Goal: Task Accomplishment & Management: Manage account settings

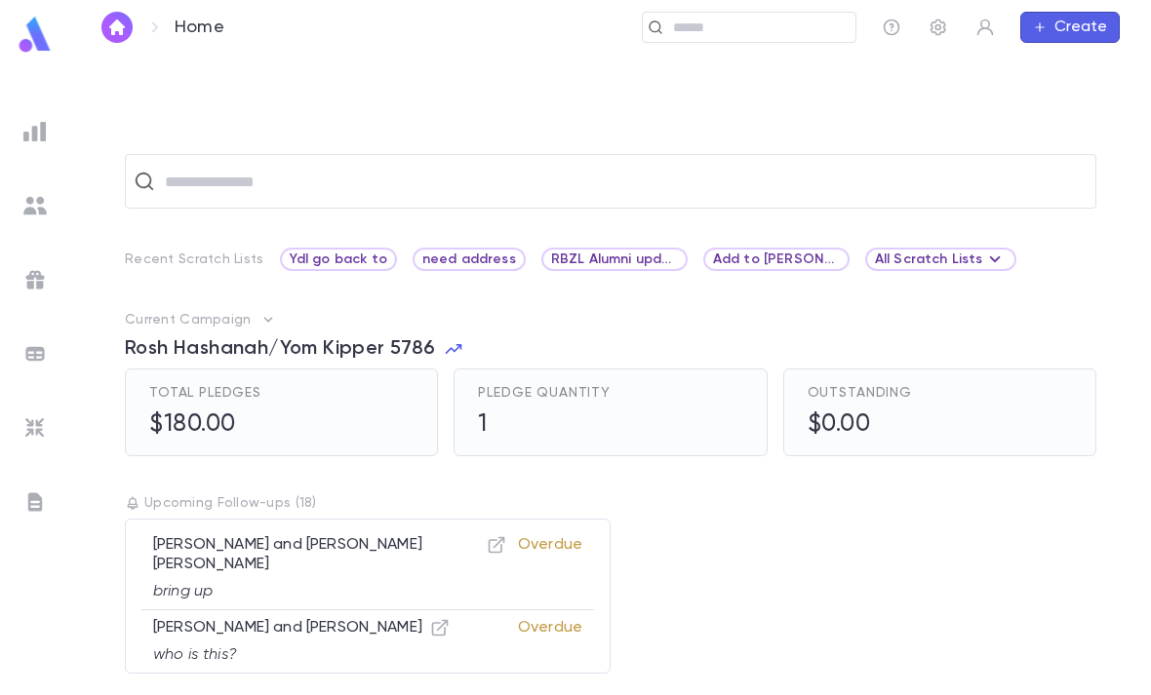
click at [31, 31] on img at bounding box center [35, 35] width 39 height 38
click at [43, 209] on img at bounding box center [34, 205] width 23 height 23
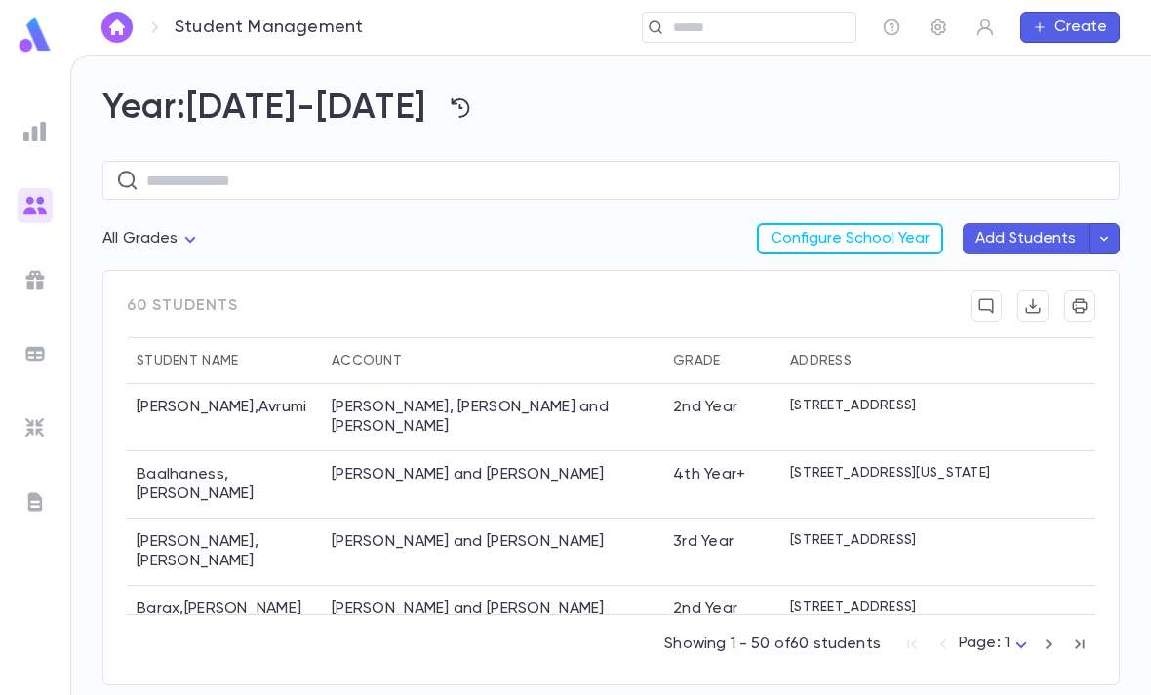
click at [35, 359] on img at bounding box center [34, 353] width 23 height 23
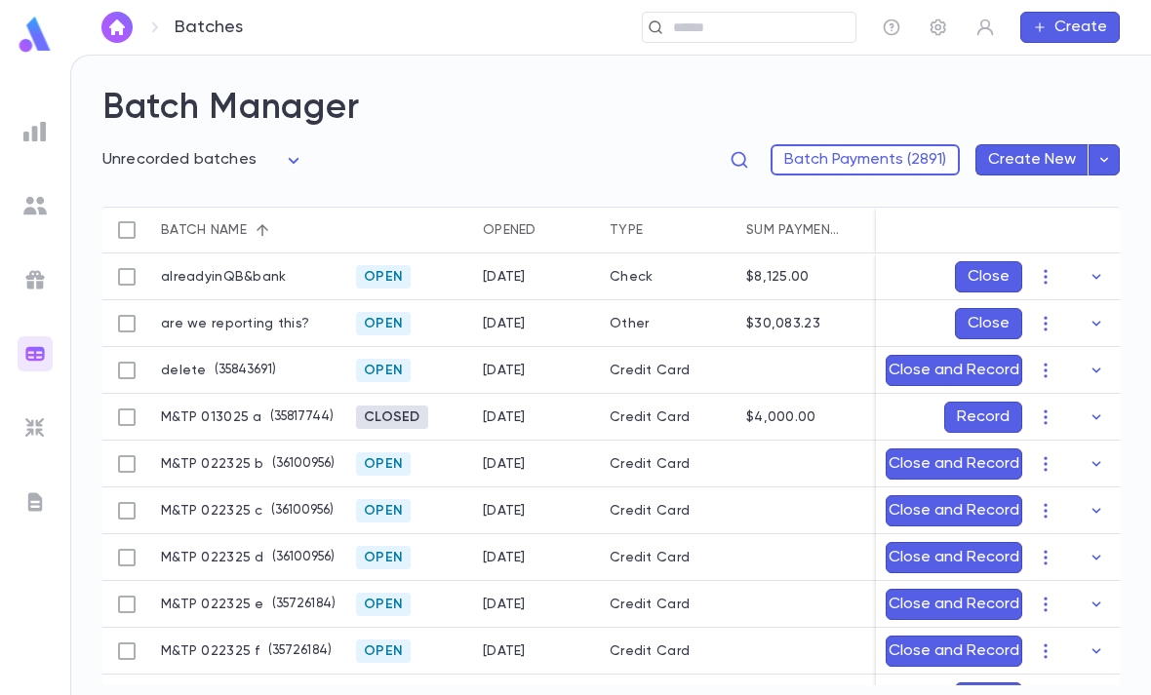
click at [37, 46] on img at bounding box center [35, 35] width 39 height 38
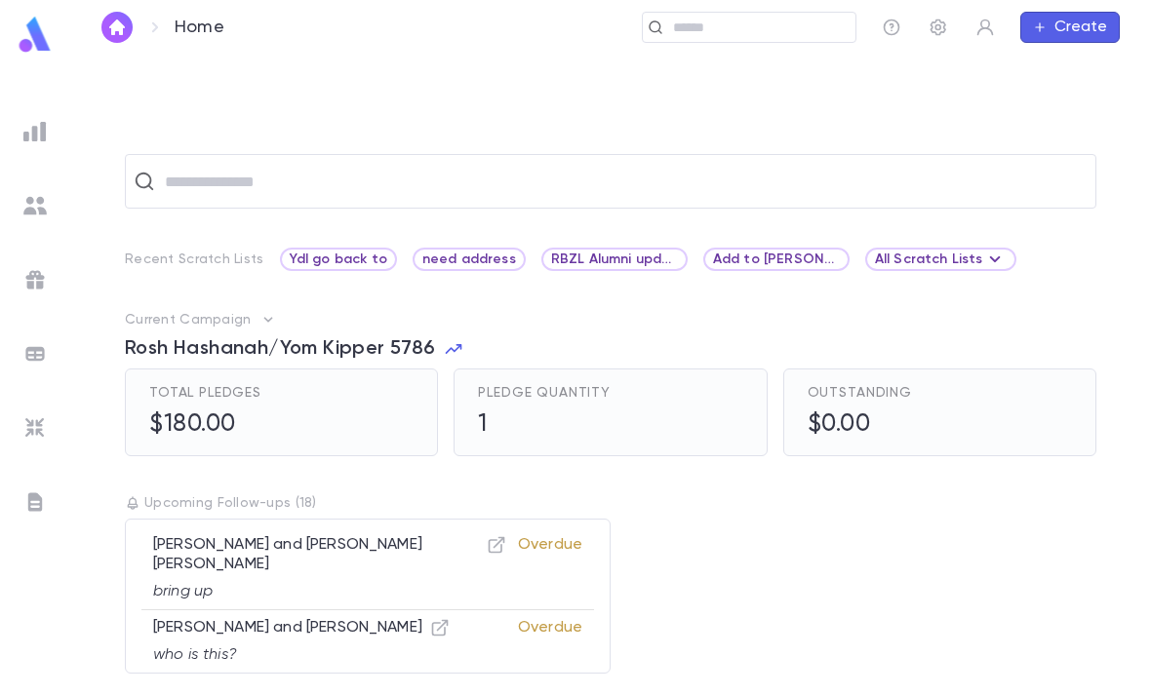
scroll to position [61, 0]
click at [19, 494] on div at bounding box center [35, 502] width 35 height 35
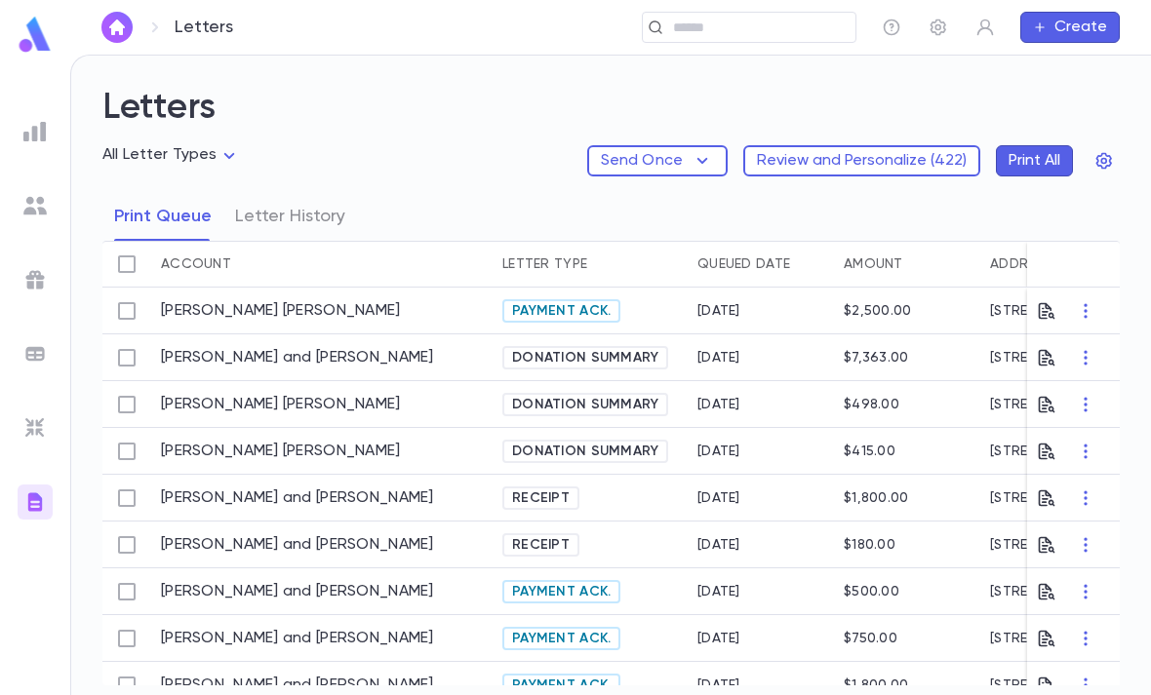
click at [699, 145] on button "Send Once" at bounding box center [657, 160] width 140 height 31
click at [511, 136] on div at bounding box center [575, 347] width 1151 height 695
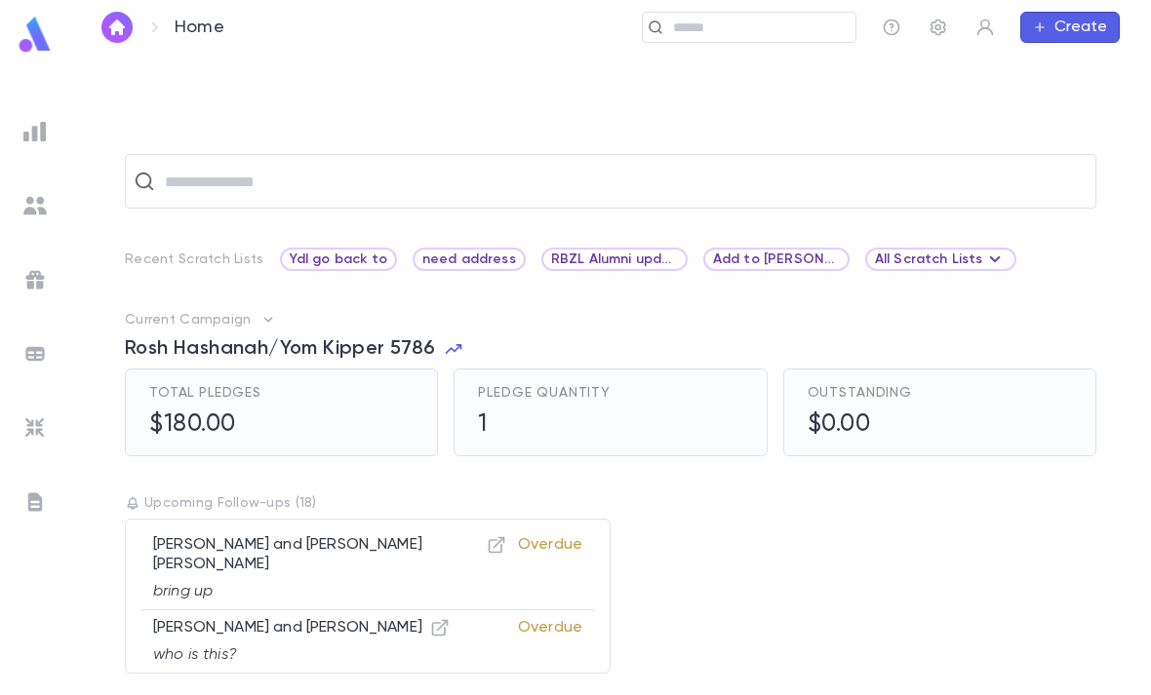
click at [702, 34] on input "text" at bounding box center [757, 28] width 180 height 19
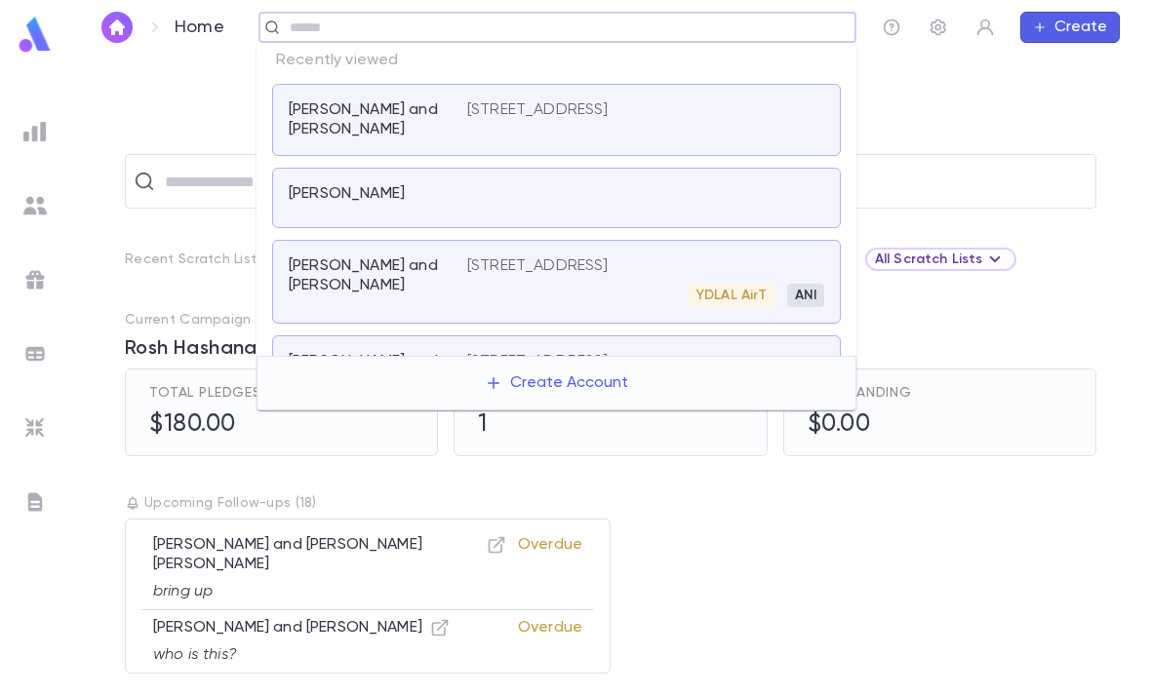
click at [461, 121] on div "Cohen, Hillel and Yocheved" at bounding box center [378, 119] width 178 height 39
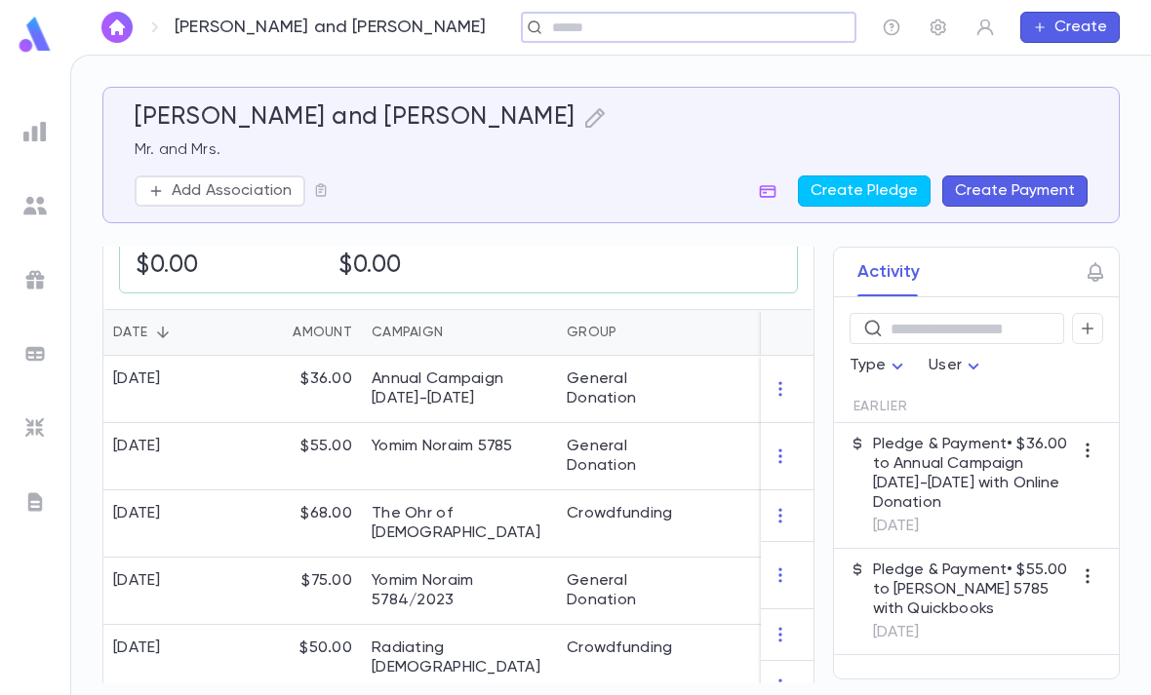
scroll to position [518, 0]
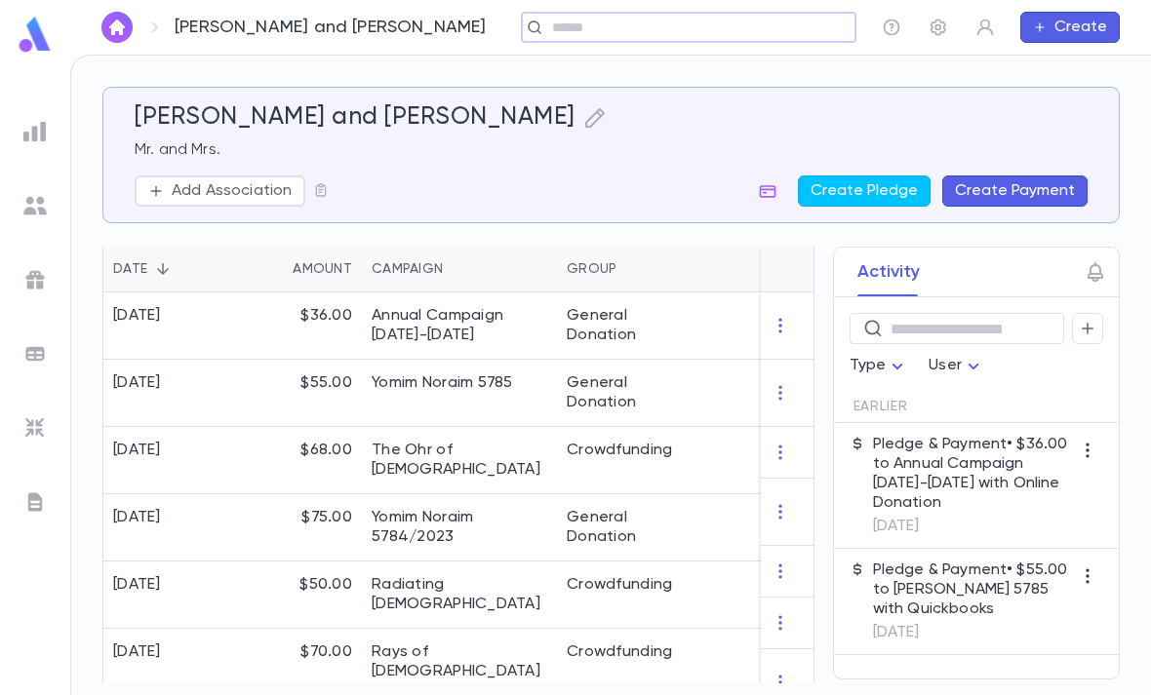
click at [224, 322] on div "1/29/2025" at bounding box center [169, 326] width 132 height 67
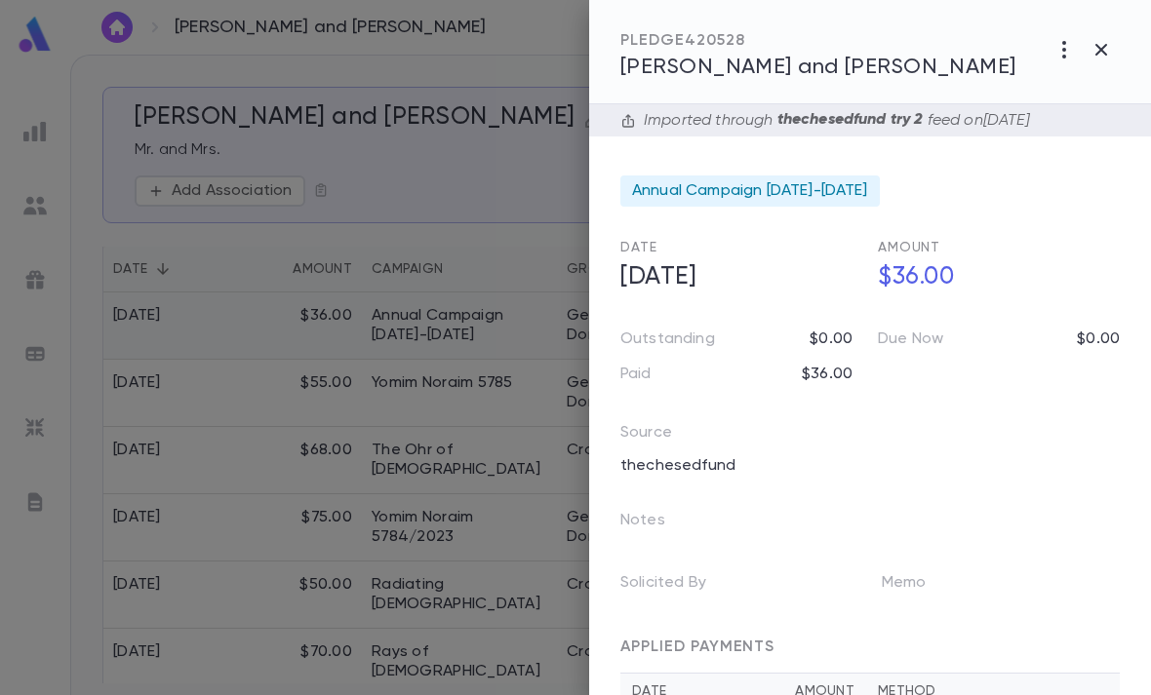
click at [226, 382] on div at bounding box center [575, 347] width 1151 height 695
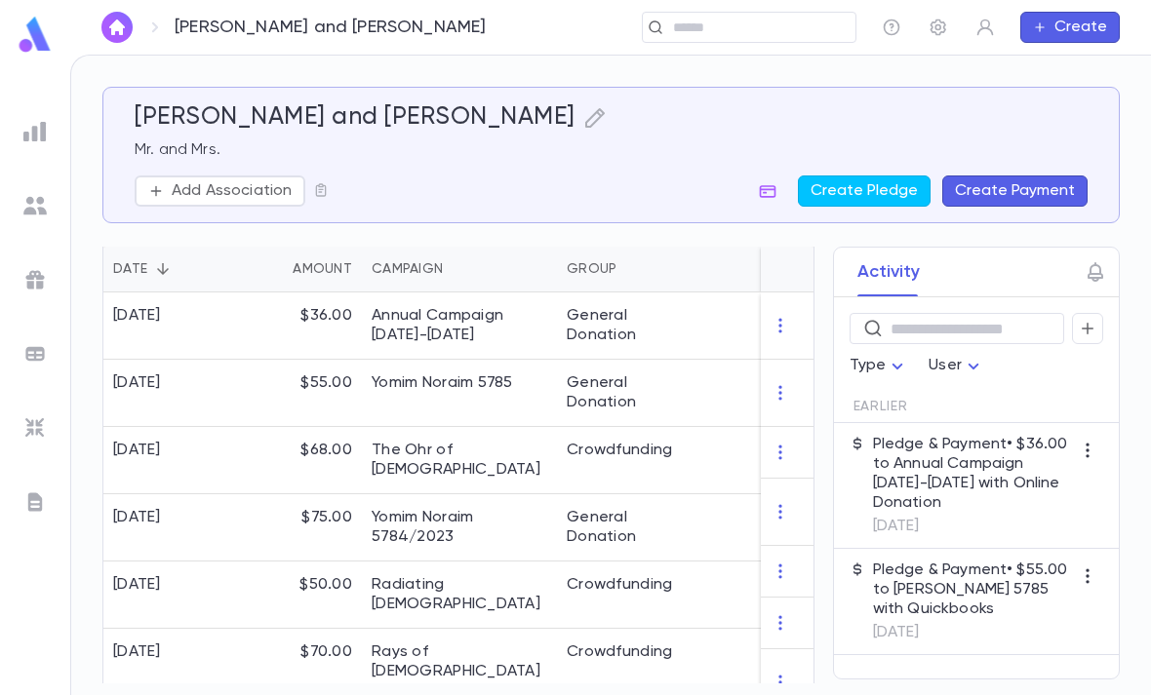
click at [43, 28] on img at bounding box center [35, 35] width 39 height 38
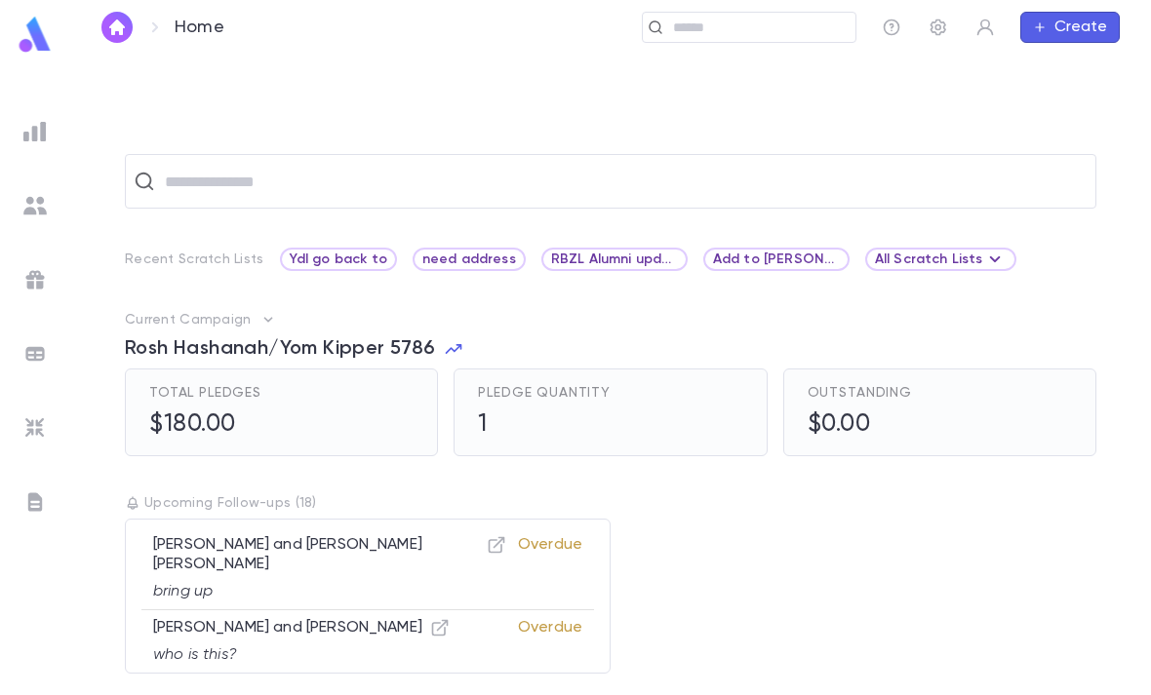
click at [40, 21] on img at bounding box center [35, 35] width 39 height 38
click at [35, 38] on img at bounding box center [35, 35] width 39 height 38
click at [32, 34] on img at bounding box center [35, 35] width 39 height 38
click at [713, 30] on input "text" at bounding box center [757, 28] width 180 height 19
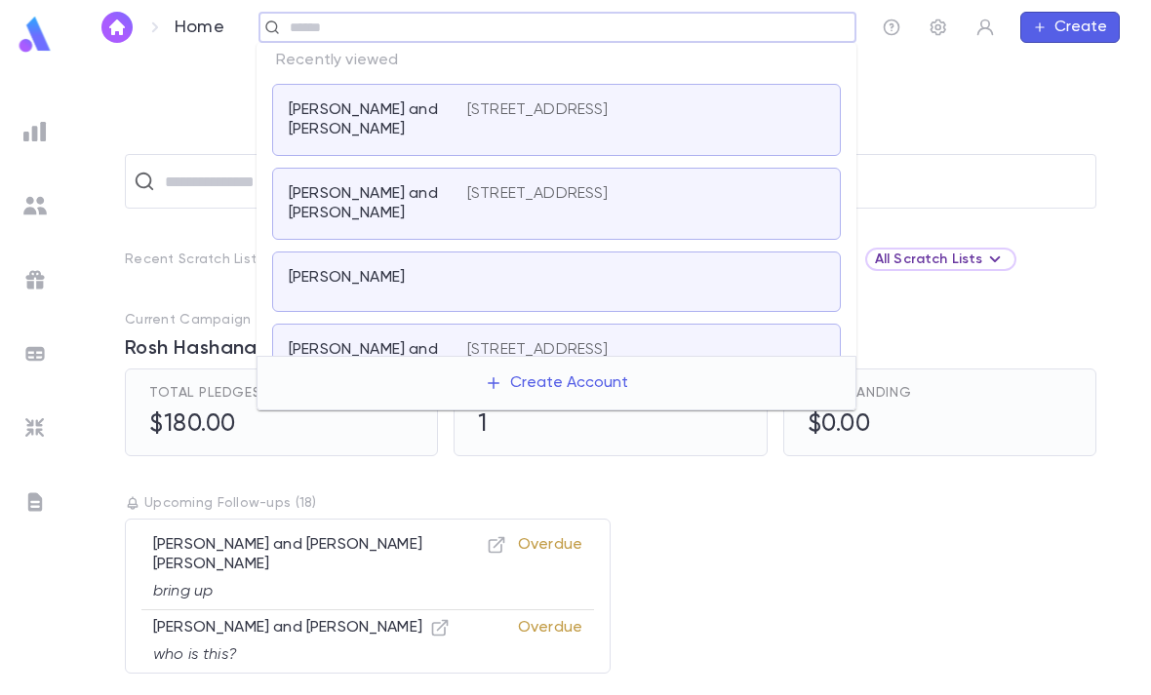
click at [940, 141] on div "​ Recent Scratch Lists Ydl go back to need address RBZL Alumni update Add to Le…" at bounding box center [610, 375] width 1080 height 640
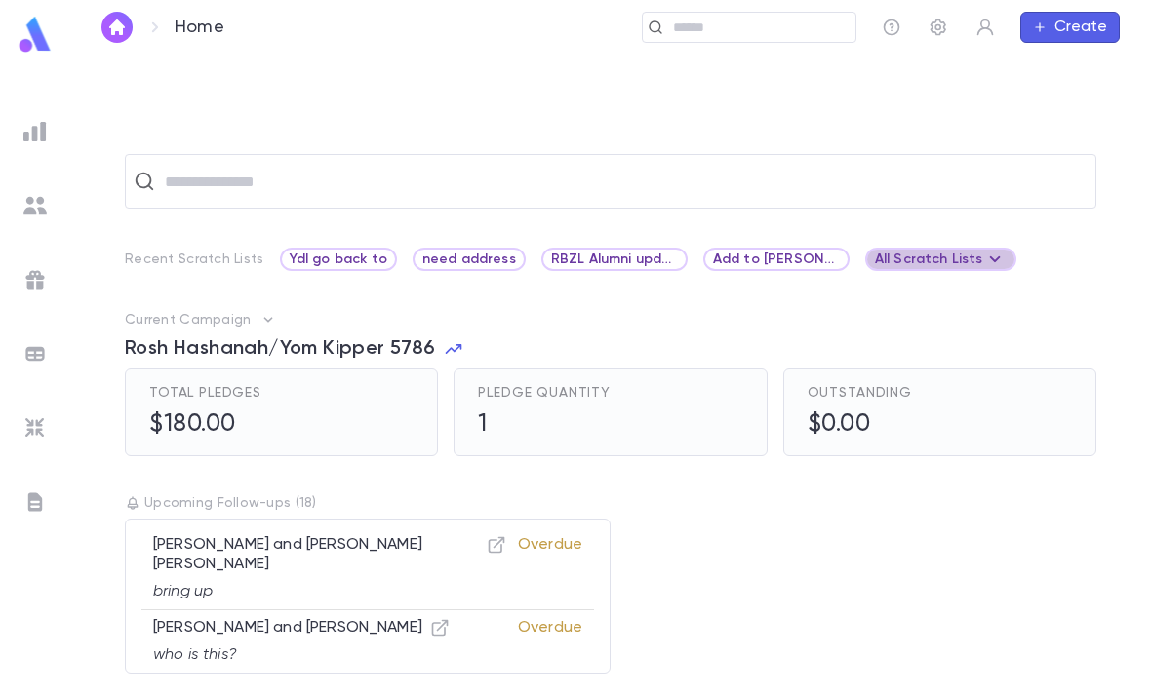
click at [983, 253] on icon at bounding box center [994, 259] width 23 height 23
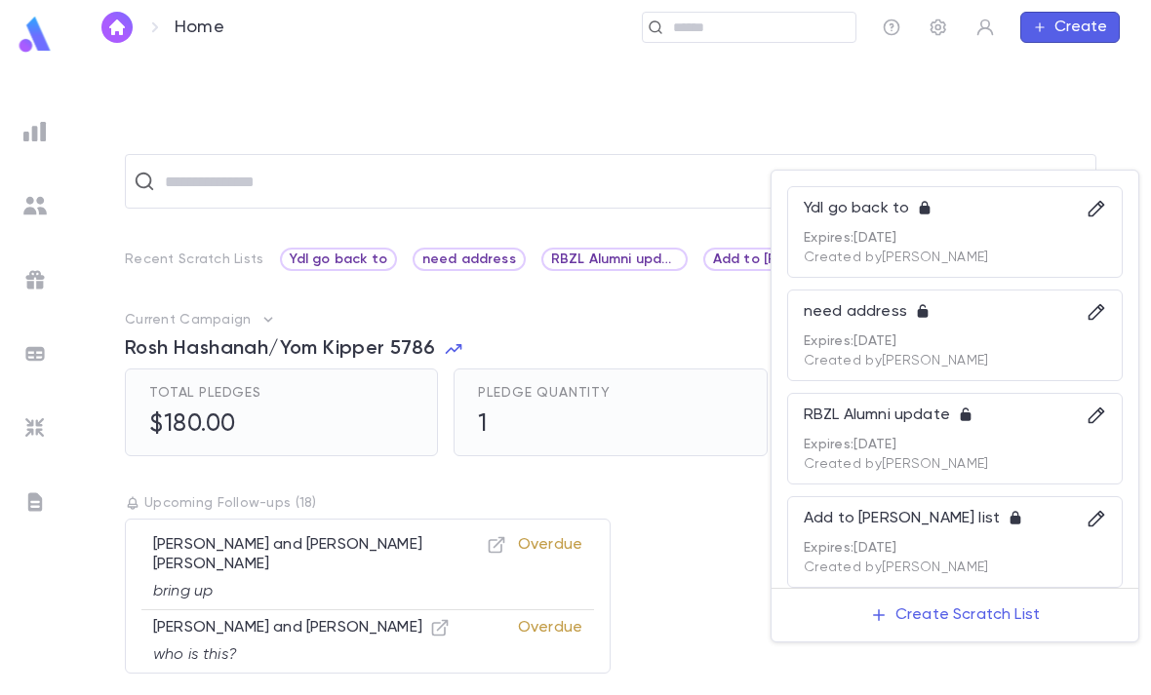
click at [658, 295] on div at bounding box center [575, 347] width 1151 height 695
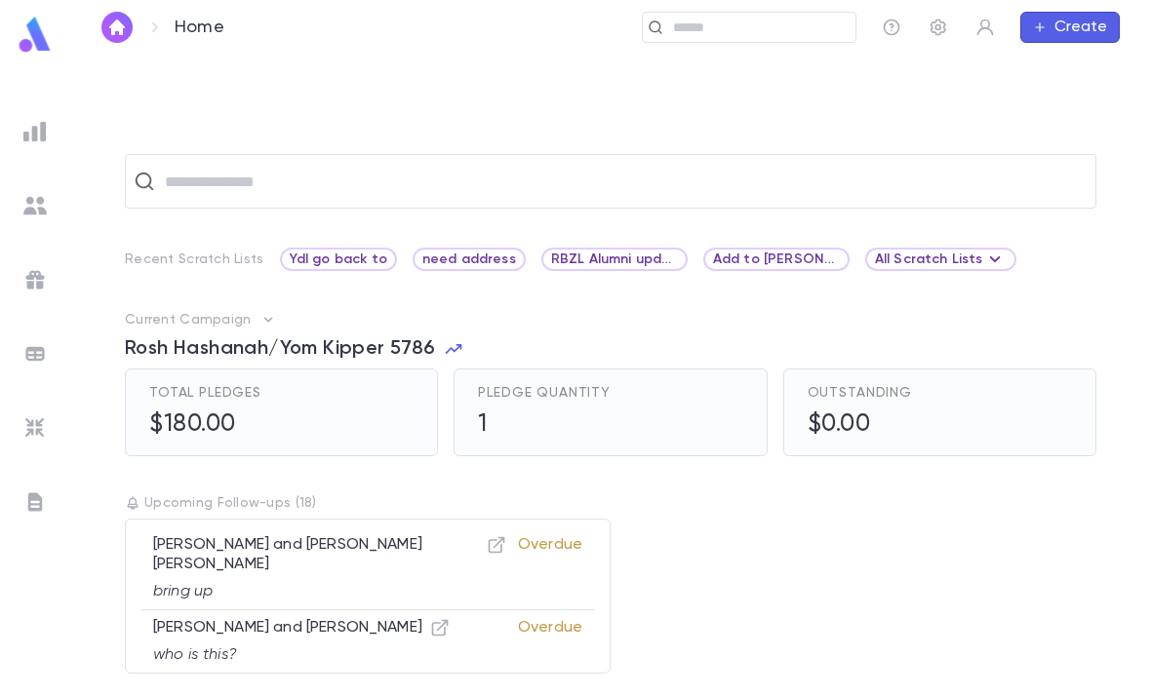
click at [747, 260] on span "Add to Lewis list" at bounding box center [776, 260] width 142 height 16
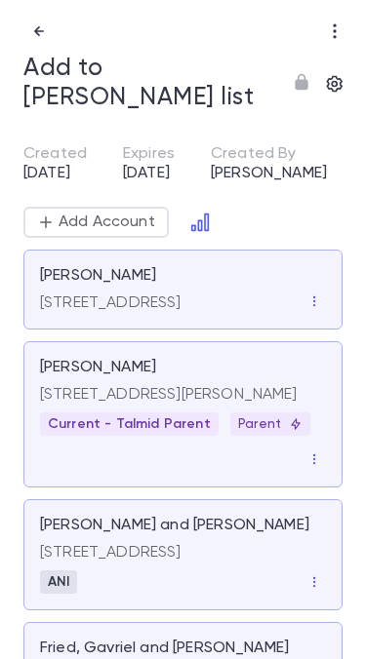
click at [77, 267] on p "Bamberger, Chanoch" at bounding box center [98, 276] width 116 height 20
click at [309, 308] on icon "button" at bounding box center [314, 301] width 14 height 14
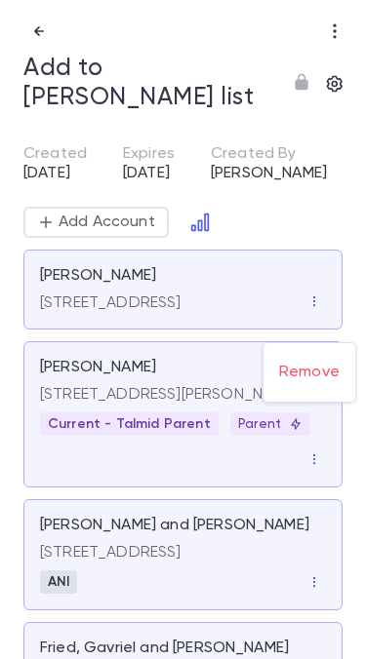
click at [328, 361] on li "Remove" at bounding box center [309, 372] width 92 height 47
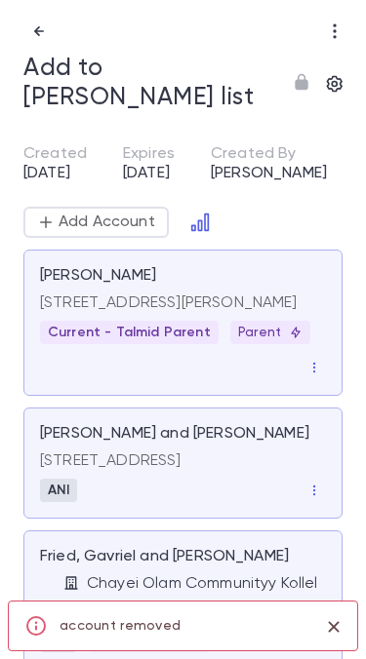
click at [38, 38] on icon "button" at bounding box center [39, 31] width 20 height 20
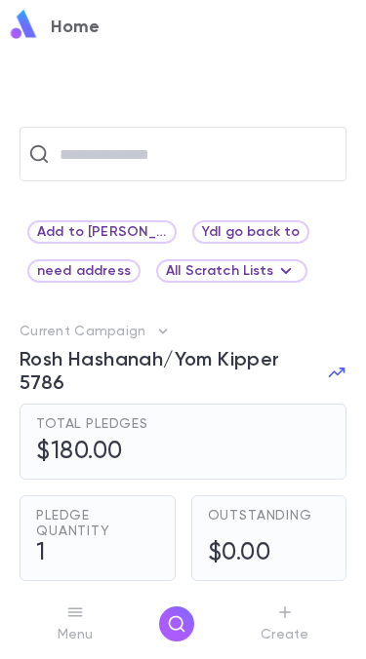
click at [236, 153] on input "text" at bounding box center [196, 154] width 284 height 37
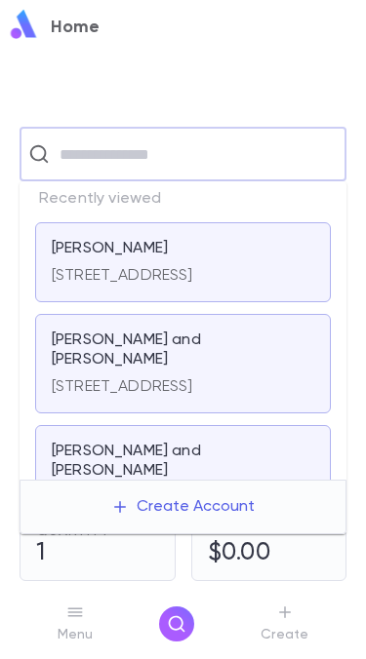
click at [232, 257] on div "Bamberger, Chanoch" at bounding box center [183, 249] width 262 height 20
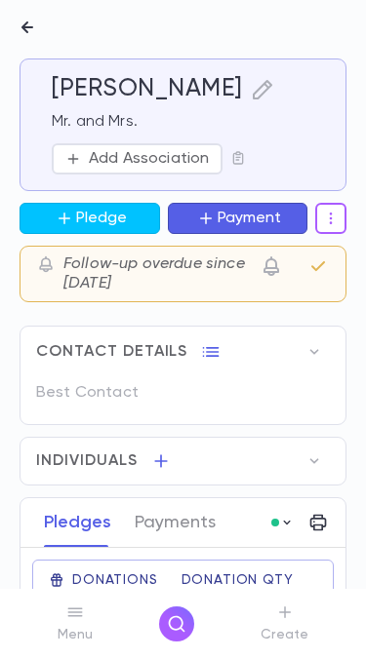
click at [178, 175] on button "Add Association" at bounding box center [137, 158] width 171 height 31
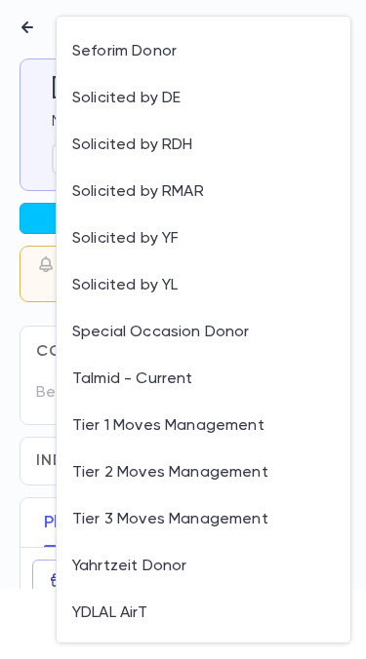
scroll to position [1445, 0]
click at [150, 608] on li "YDLAL AirT" at bounding box center [203, 613] width 293 height 47
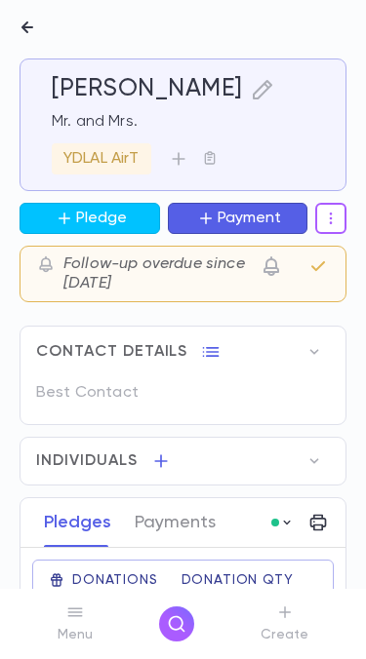
click at [26, 43] on button "button" at bounding box center [27, 27] width 39 height 39
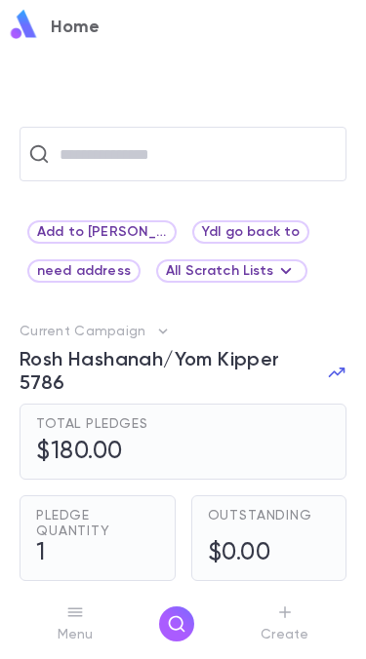
click at [134, 223] on div "Add to Lewis list" at bounding box center [101, 231] width 149 height 23
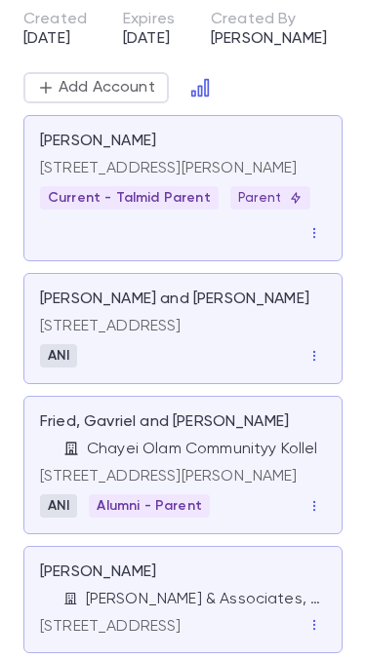
scroll to position [229, 0]
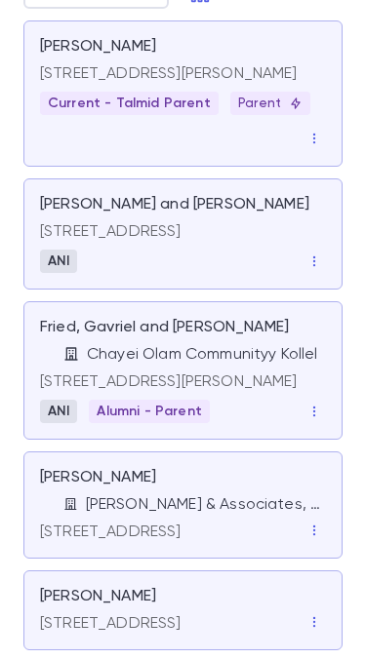
click at [280, 257] on div "25911 Stratford Place, Oak Park MI 48237 ANI" at bounding box center [183, 244] width 286 height 59
click at [314, 268] on icon "button" at bounding box center [314, 261] width 14 height 14
click at [324, 312] on li "Remove" at bounding box center [309, 316] width 92 height 47
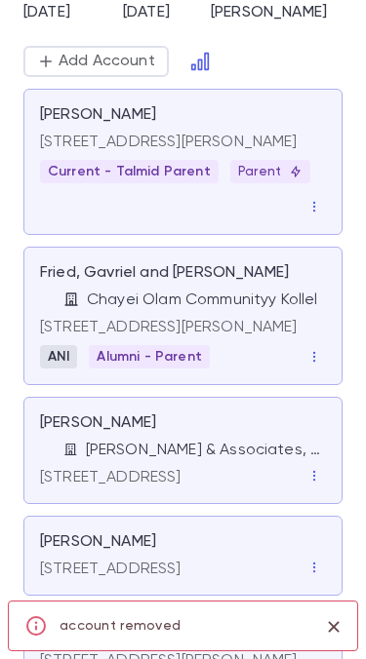
scroll to position [104, 0]
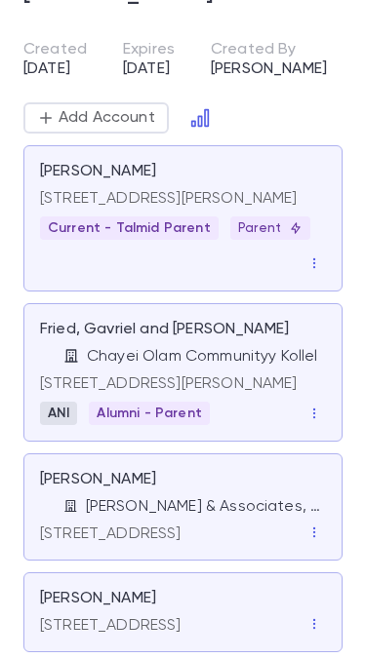
click at [311, 417] on button "button" at bounding box center [313, 413] width 23 height 23
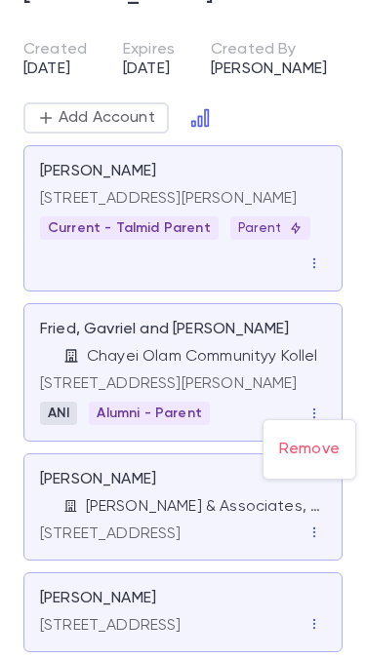
click at [303, 379] on div at bounding box center [183, 329] width 366 height 659
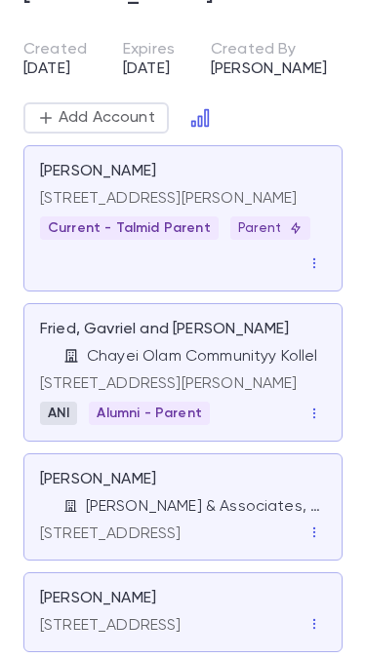
click at [265, 376] on p "[STREET_ADDRESS][PERSON_NAME]" at bounding box center [183, 384] width 286 height 20
click at [323, 402] on button "button" at bounding box center [313, 413] width 23 height 23
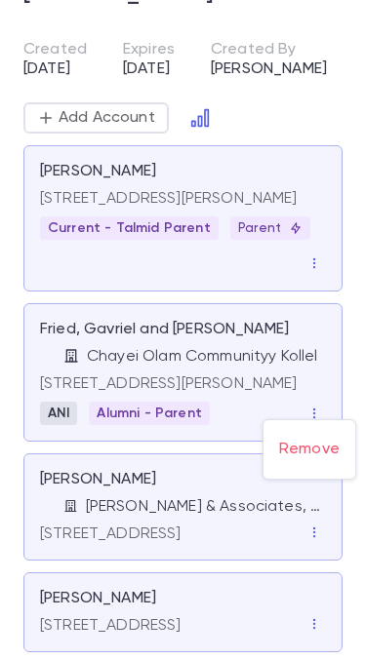
click at [255, 374] on div at bounding box center [183, 329] width 366 height 659
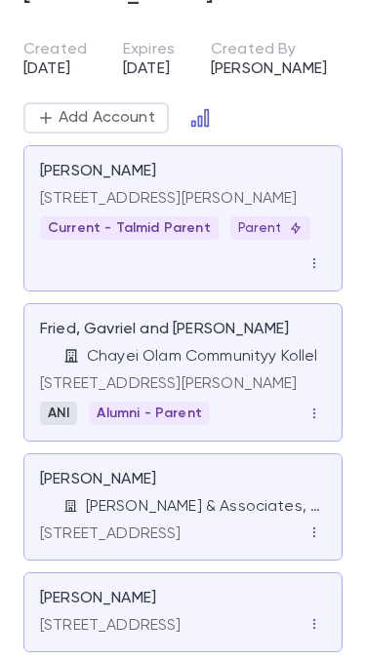
click at [249, 390] on div "5 Ossman Drive, Pomona NY 10970 ANI Alumni - Parent" at bounding box center [183, 396] width 286 height 59
click at [318, 407] on icon "button" at bounding box center [314, 414] width 14 height 14
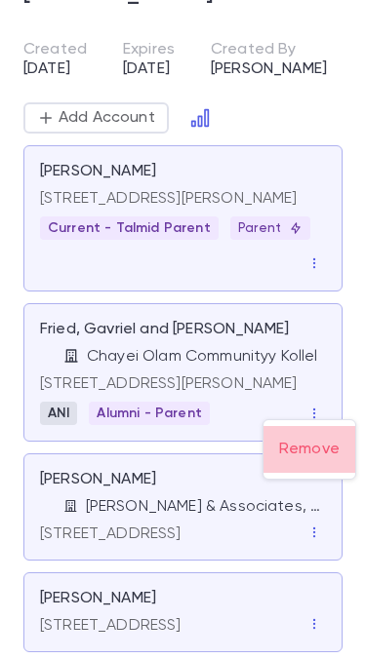
click at [330, 444] on li "Remove" at bounding box center [309, 449] width 92 height 47
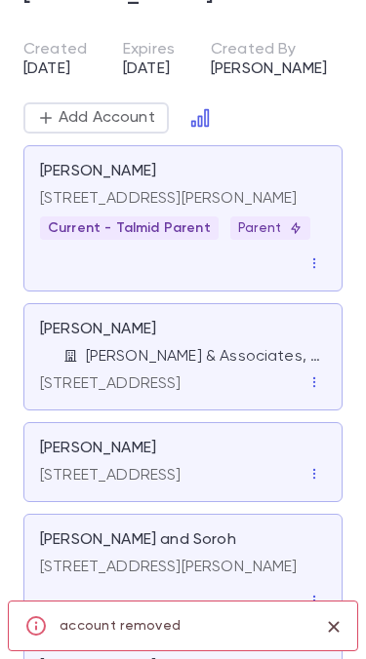
click at [181, 367] on div "5906 Key Avenue, Baltimore MD 21215" at bounding box center [110, 380] width 141 height 27
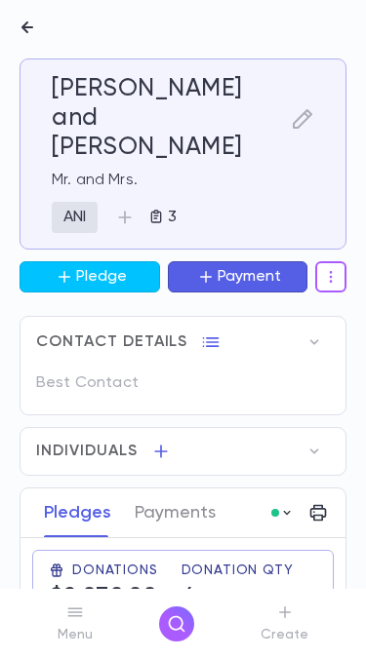
click at [311, 89] on button "button" at bounding box center [302, 119] width 23 height 88
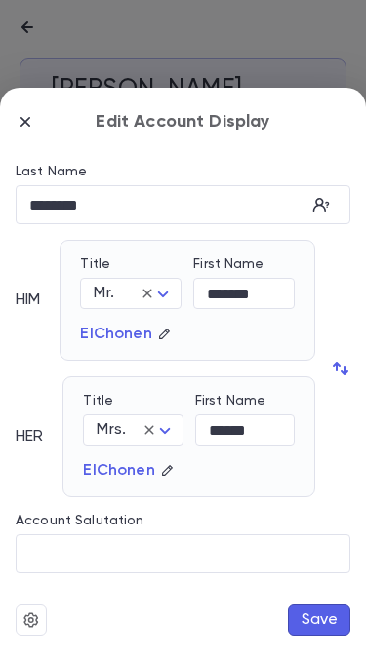
click at [32, 120] on icon "button" at bounding box center [26, 122] width 20 height 20
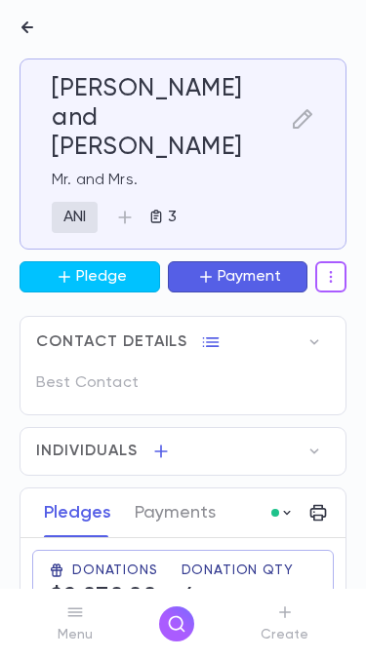
click at [112, 202] on button "button" at bounding box center [124, 217] width 31 height 31
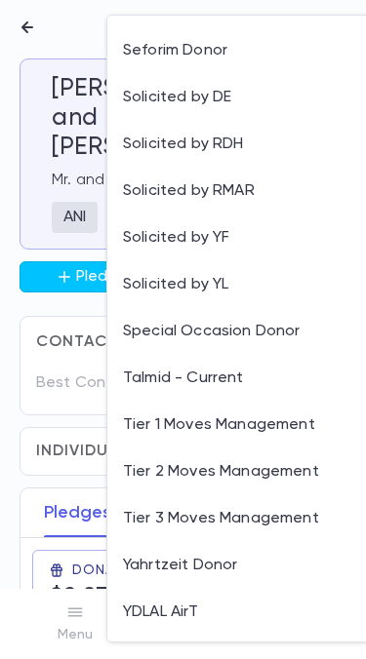
scroll to position [1445, 0]
click at [193, 612] on li "YDLAL AirT" at bounding box center [253, 612] width 293 height 47
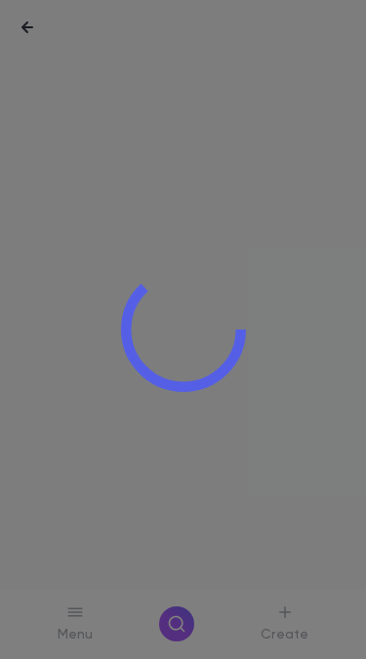
scroll to position [1, 0]
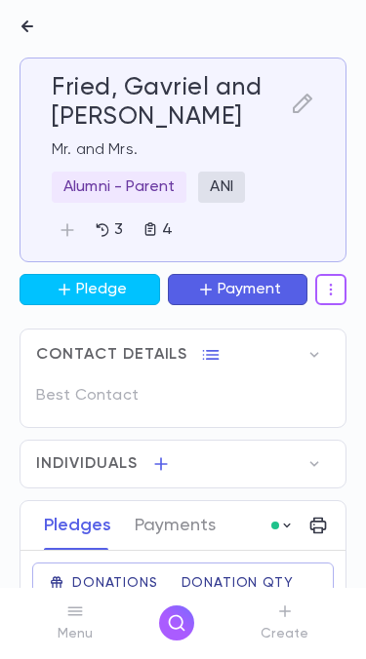
click at [76, 233] on icon "button" at bounding box center [68, 231] width 20 height 20
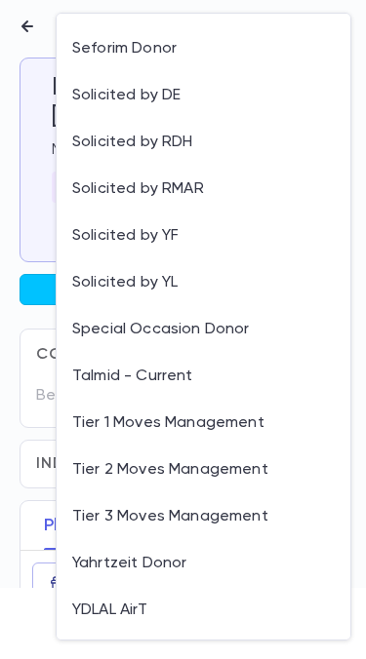
scroll to position [1445, 0]
click at [146, 611] on li "YDLAL AirT" at bounding box center [203, 611] width 293 height 47
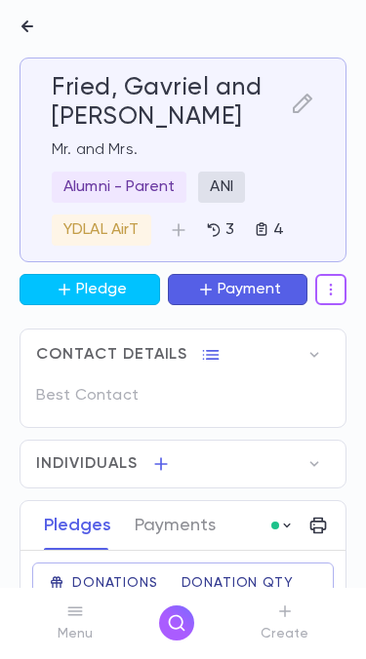
click at [218, 229] on icon "button" at bounding box center [214, 231] width 16 height 16
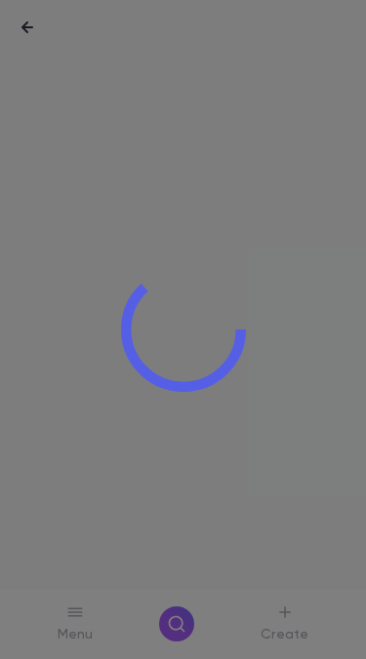
scroll to position [1, 0]
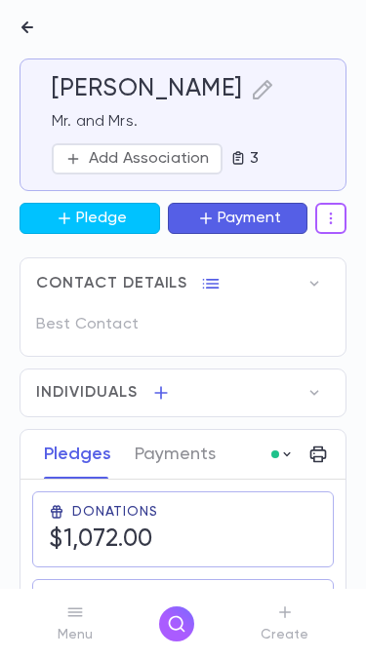
click at [72, 84] on h5 "[PERSON_NAME]" at bounding box center [147, 89] width 191 height 29
copy h5 "Graber"
click at [167, 152] on p "Add Association" at bounding box center [149, 159] width 120 height 20
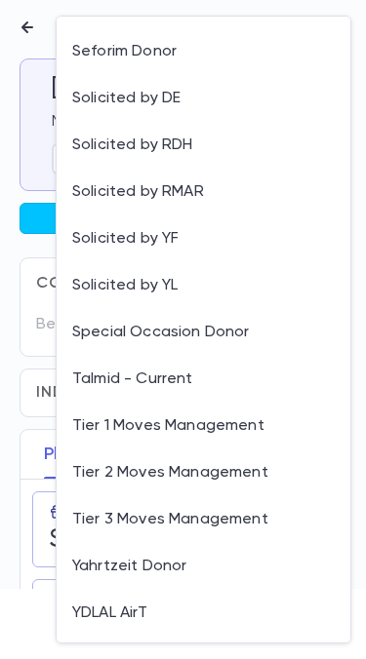
scroll to position [1445, 0]
click at [143, 614] on li "YDLAL AirT" at bounding box center [203, 613] width 293 height 47
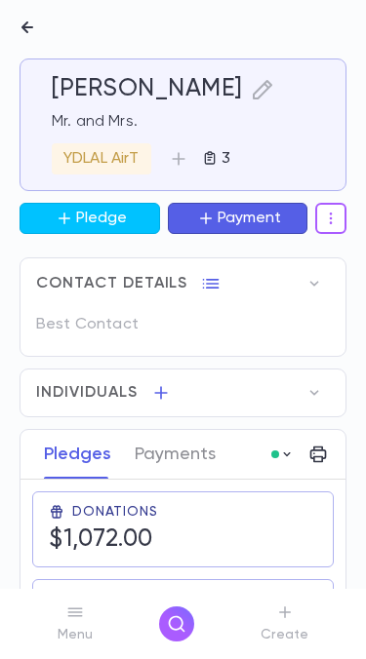
click at [26, 35] on icon "button" at bounding box center [27, 27] width 23 height 23
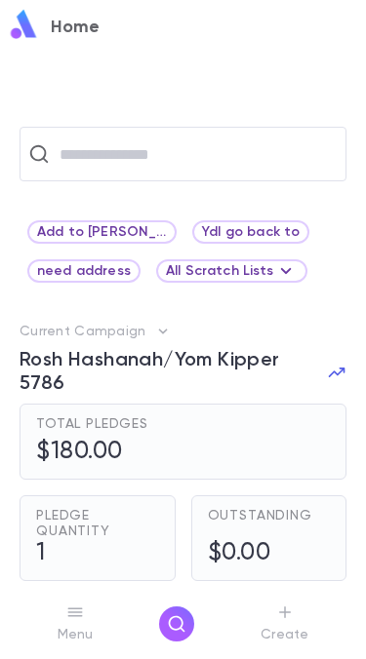
click at [129, 226] on span "Add to Lewis list" at bounding box center [101, 232] width 145 height 16
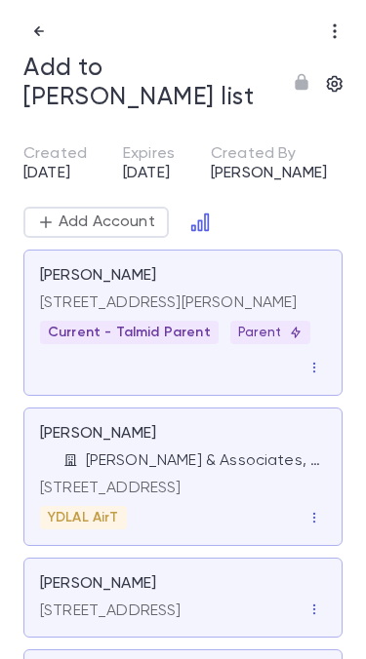
click at [317, 511] on icon "button" at bounding box center [314, 518] width 14 height 14
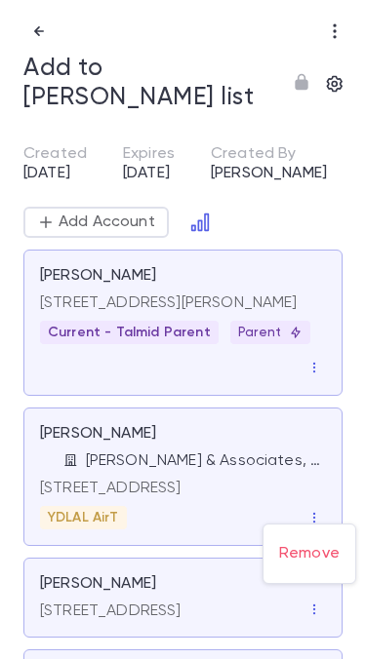
click at [316, 545] on li "Remove" at bounding box center [309, 553] width 92 height 47
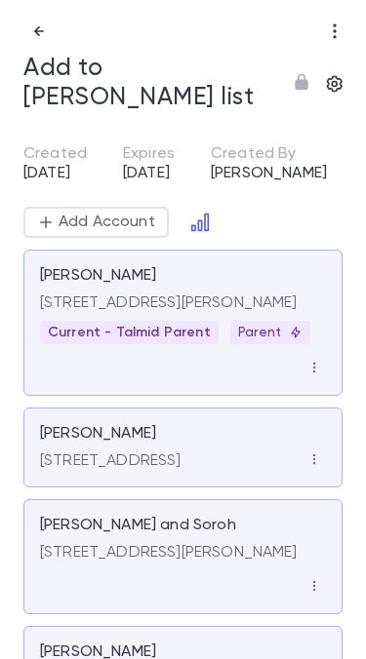
click at [109, 432] on p "Guttman, Rafi" at bounding box center [98, 434] width 116 height 20
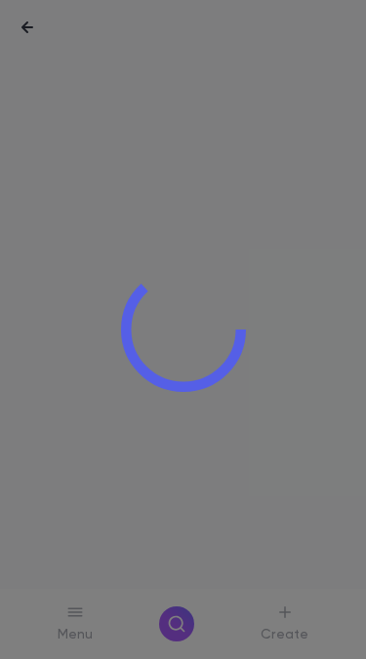
scroll to position [1, 0]
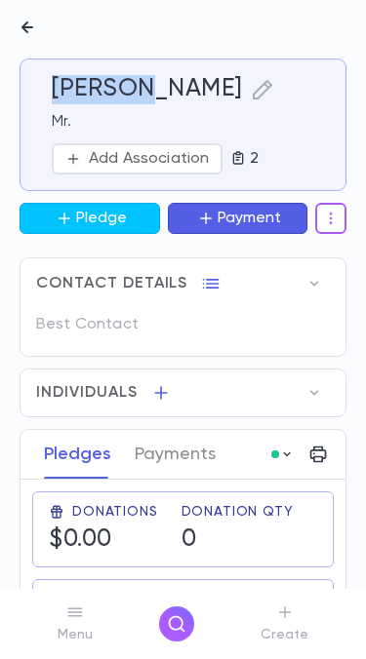
click at [146, 149] on p "Add Association" at bounding box center [149, 159] width 120 height 20
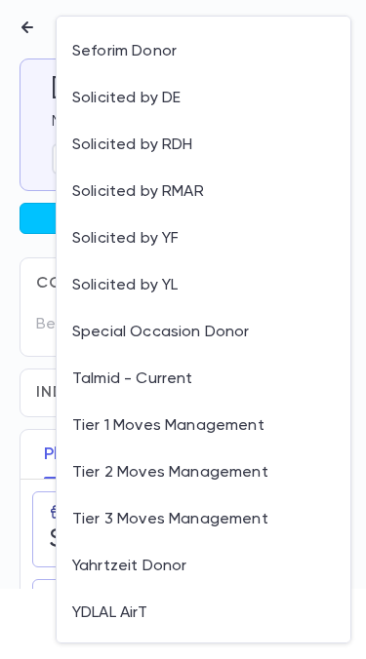
scroll to position [1445, 0]
click at [140, 616] on li "YDLAL AirT" at bounding box center [203, 613] width 293 height 47
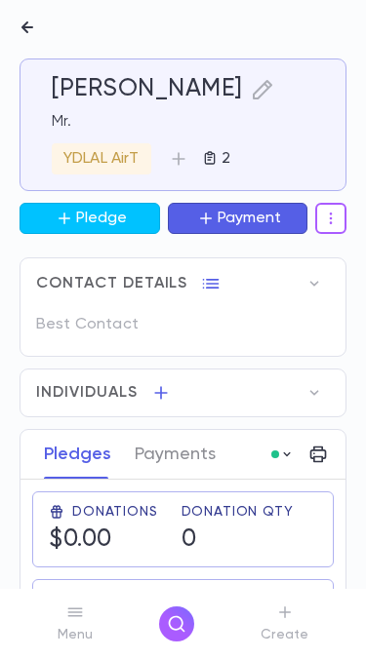
click at [211, 143] on button "2" at bounding box center [216, 158] width 44 height 31
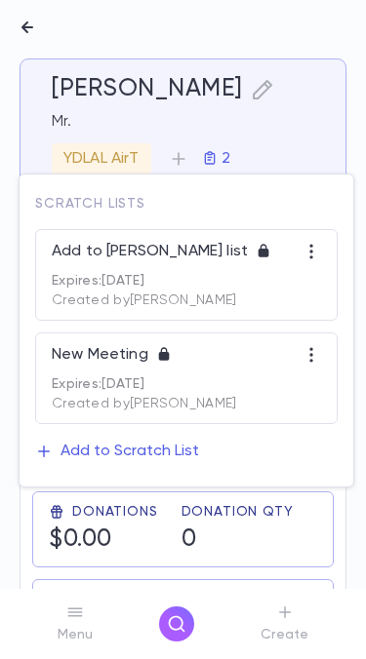
click at [314, 242] on icon "button" at bounding box center [311, 252] width 20 height 20
click at [323, 292] on li "Remove" at bounding box center [309, 291] width 92 height 47
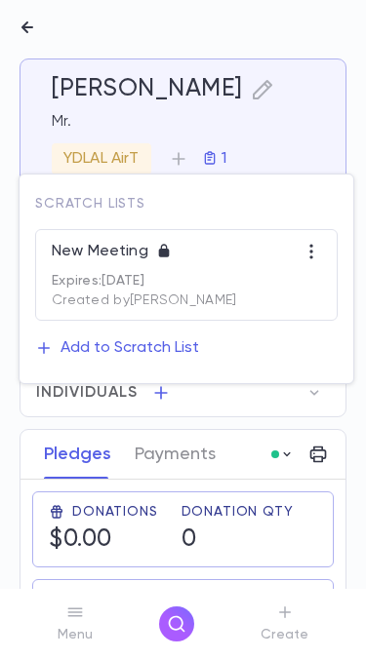
click at [46, 26] on div at bounding box center [183, 329] width 366 height 659
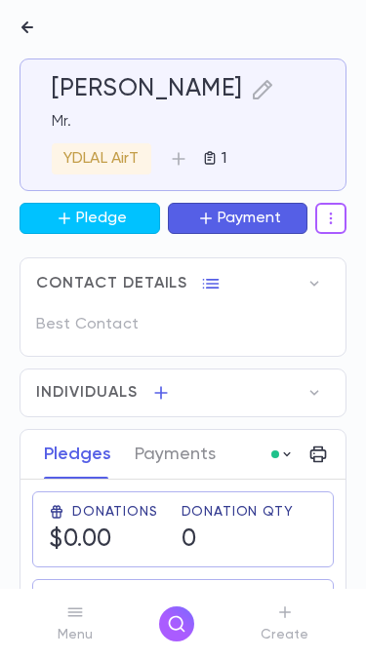
click at [25, 40] on button "button" at bounding box center [27, 27] width 39 height 39
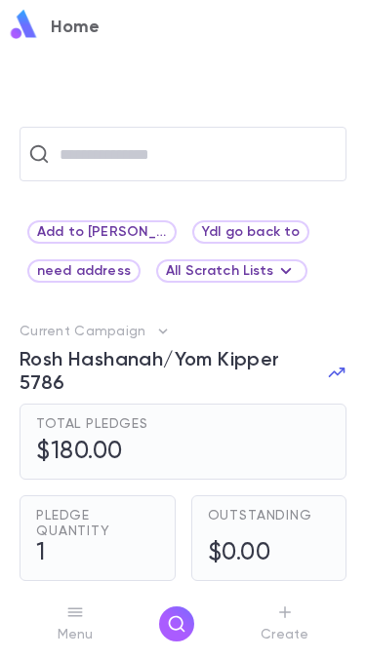
click at [140, 231] on span "Add to [PERSON_NAME] list" at bounding box center [101, 232] width 145 height 16
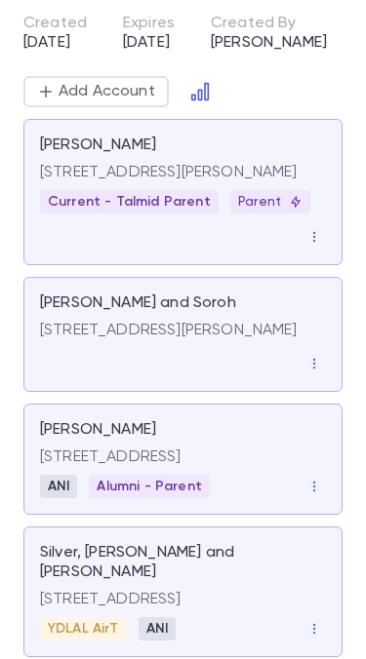
scroll to position [138, 0]
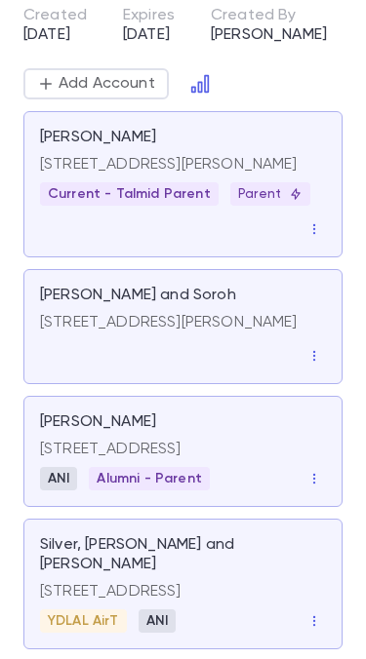
click at [261, 331] on p "[STREET_ADDRESS][PERSON_NAME]" at bounding box center [168, 323] width 257 height 20
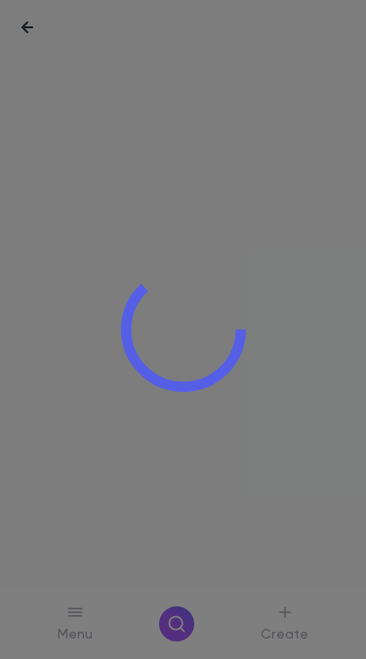
scroll to position [1, 0]
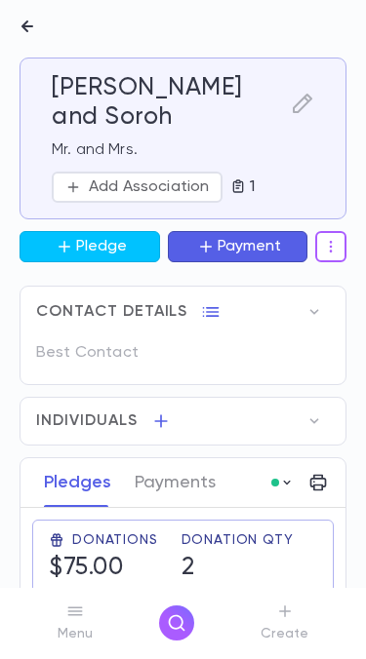
click at [166, 176] on button "Add Association" at bounding box center [137, 188] width 171 height 31
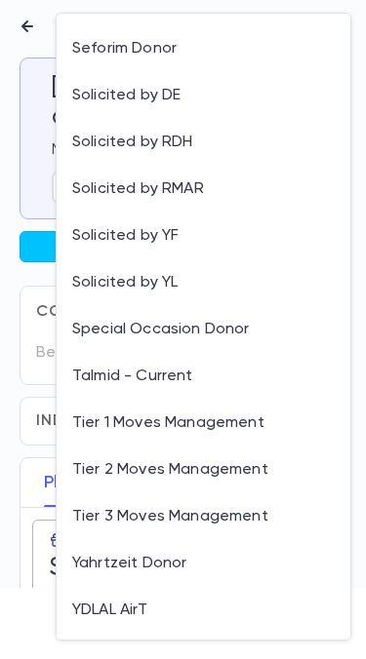
scroll to position [1445, 0]
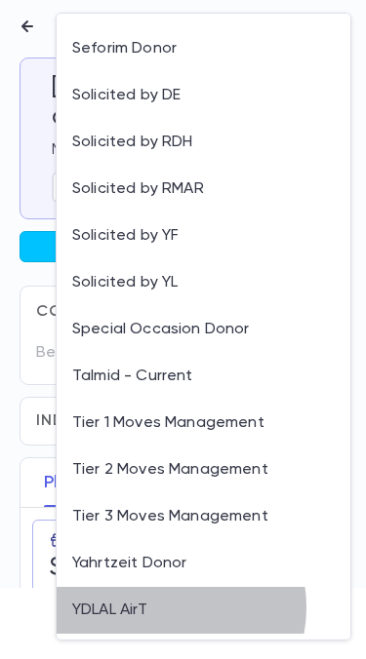
click at [168, 608] on li "YDLAL AirT" at bounding box center [203, 611] width 293 height 47
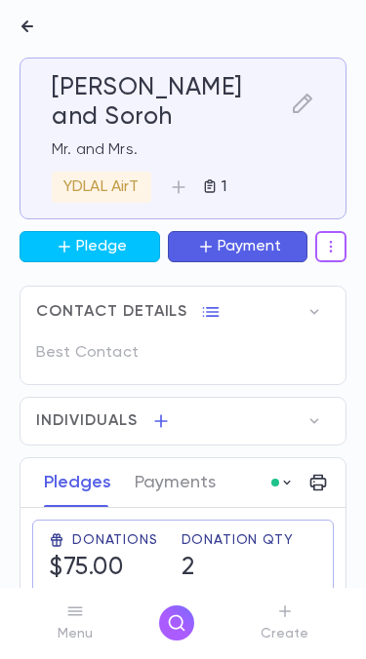
click at [42, 31] on button "button" at bounding box center [27, 27] width 39 height 39
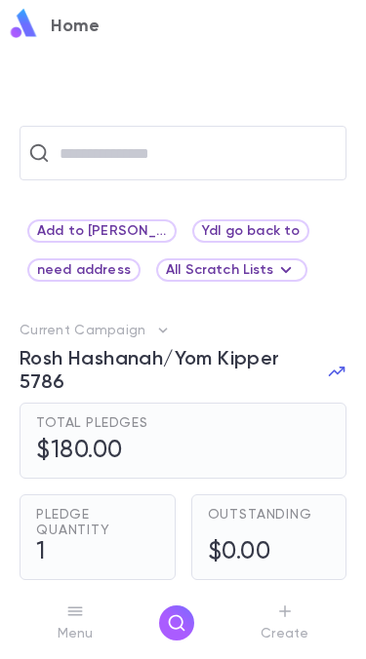
click at [110, 228] on span "Add to [PERSON_NAME] list" at bounding box center [101, 232] width 145 height 16
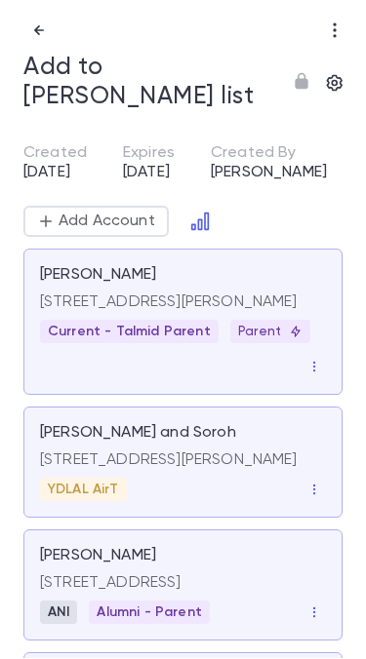
click at [313, 497] on icon "button" at bounding box center [314, 491] width 14 height 14
click at [336, 558] on li "Remove" at bounding box center [309, 545] width 92 height 47
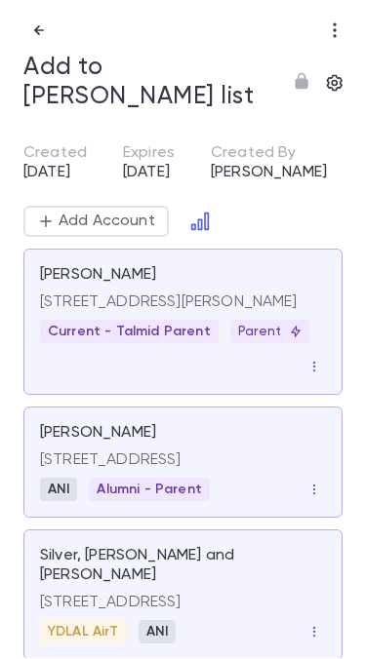
click at [314, 490] on button "button" at bounding box center [313, 490] width 23 height 23
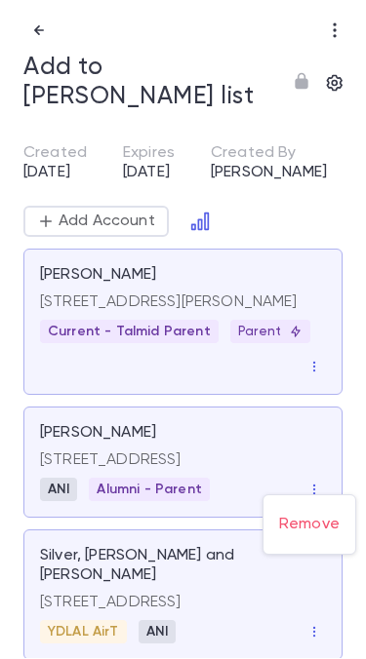
click at [319, 524] on li "Remove" at bounding box center [309, 525] width 92 height 47
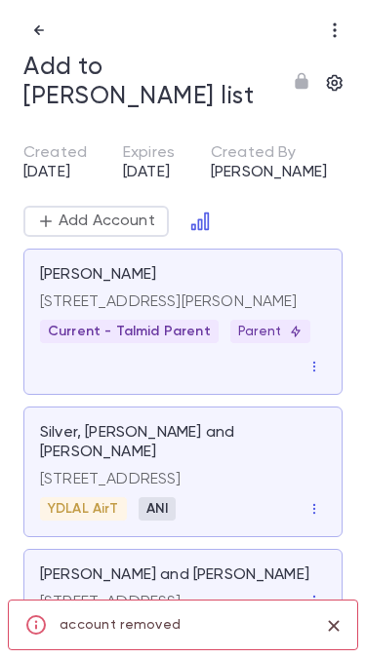
click at [46, 32] on icon "button" at bounding box center [39, 31] width 20 height 20
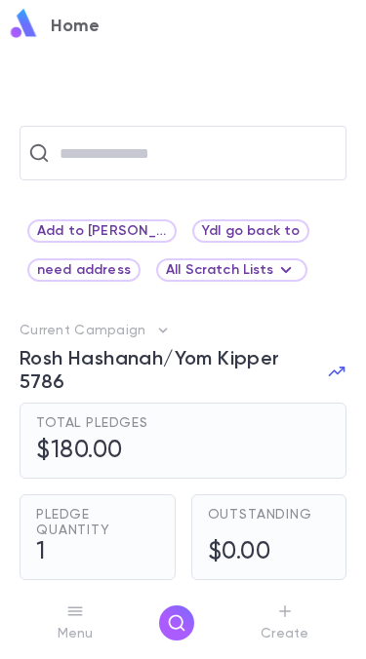
click at [173, 146] on input "text" at bounding box center [196, 154] width 284 height 37
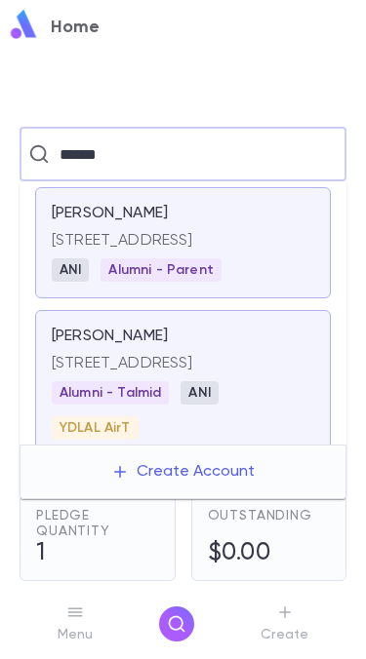
type input "******"
click at [255, 251] on p "[STREET_ADDRESS]" at bounding box center [183, 241] width 262 height 20
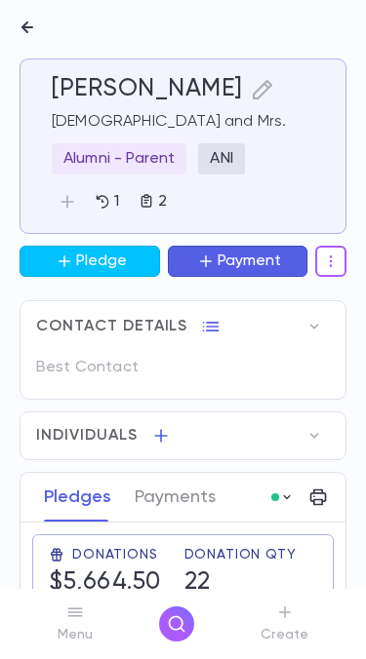
click at [64, 200] on icon "button" at bounding box center [68, 202] width 20 height 20
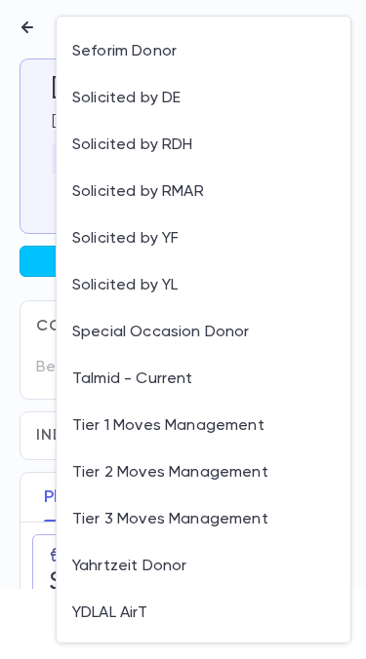
scroll to position [1445, 0]
click at [167, 611] on li "YDLAL AirT" at bounding box center [203, 613] width 293 height 47
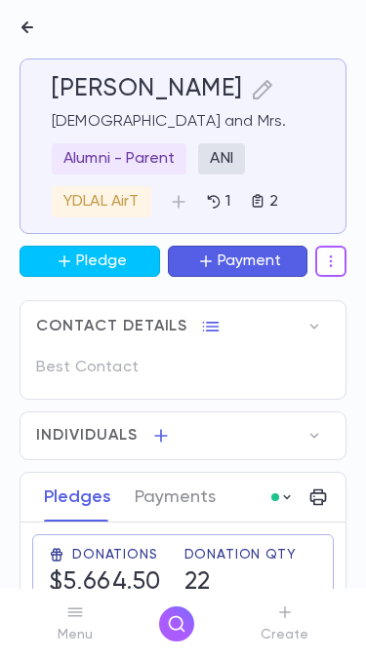
click at [40, 11] on div at bounding box center [171, 27] width 327 height 39
click at [36, 41] on button "button" at bounding box center [27, 27] width 39 height 39
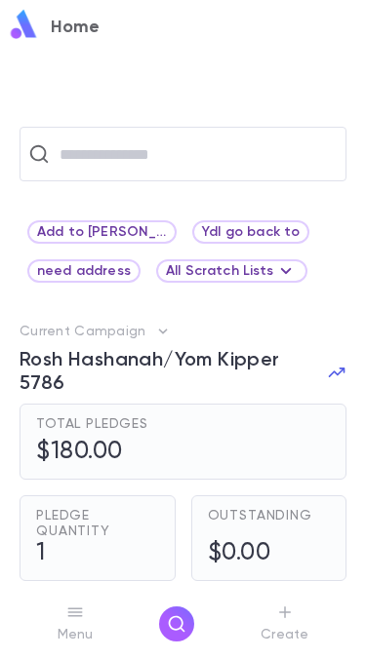
click at [106, 216] on div "​ Add to Lewis list Ydl go back to need address All Scratch Lists Current Campa…" at bounding box center [183, 392] width 358 height 530
click at [122, 235] on span "Add to [PERSON_NAME] list" at bounding box center [101, 232] width 145 height 16
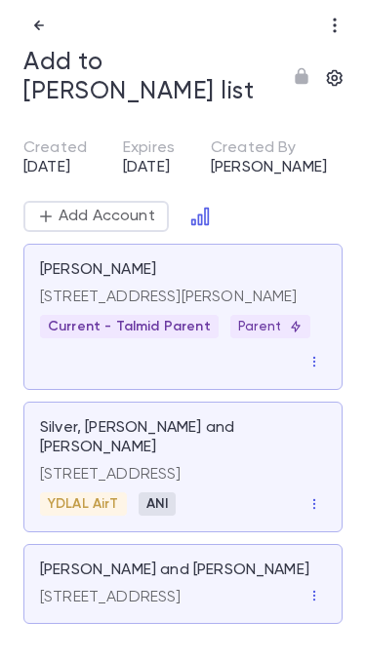
scroll to position [55, 0]
click at [316, 497] on icon "button" at bounding box center [314, 504] width 14 height 14
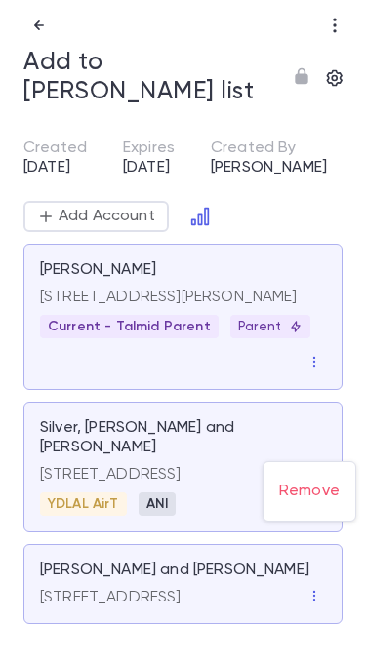
click at [313, 491] on li "Remove" at bounding box center [309, 491] width 92 height 47
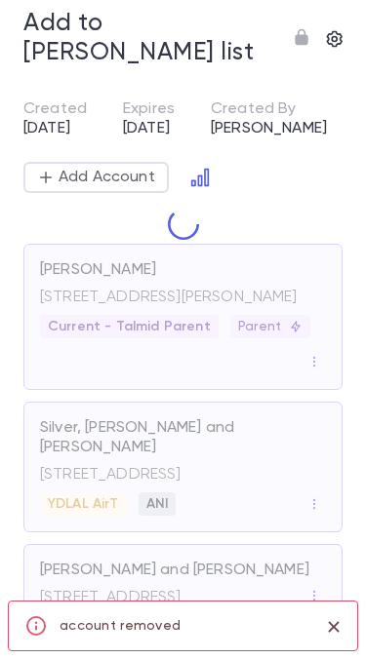
scroll to position [0, 0]
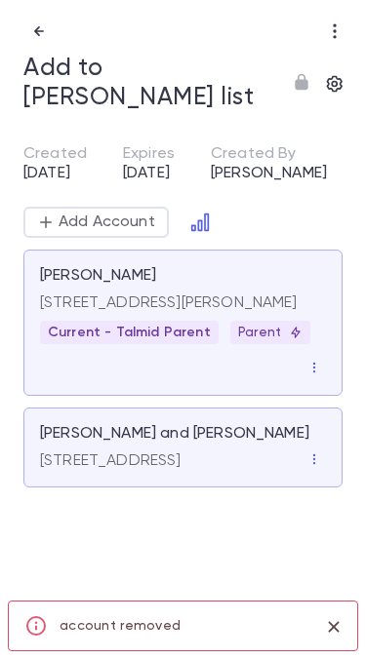
click at [181, 468] on p "[STREET_ADDRESS]" at bounding box center [110, 461] width 141 height 20
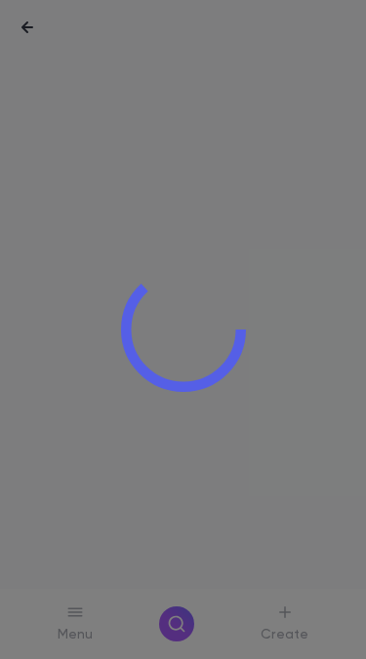
scroll to position [1, 0]
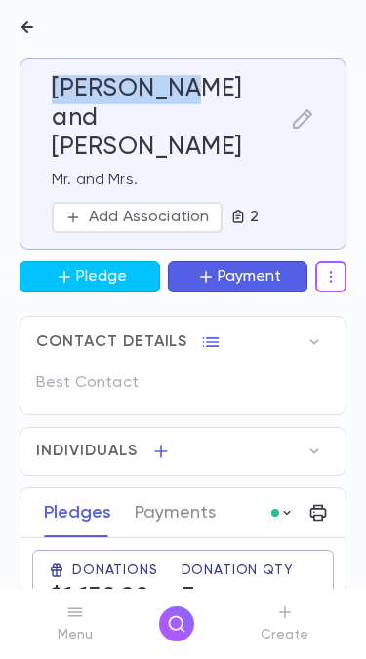
click at [22, 9] on button "button" at bounding box center [27, 27] width 39 height 39
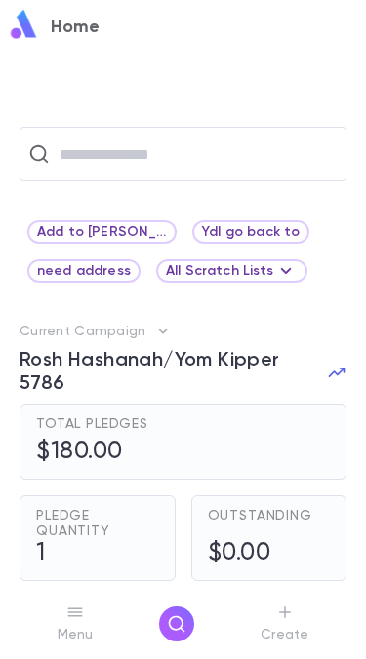
click at [301, 159] on input "text" at bounding box center [196, 154] width 284 height 37
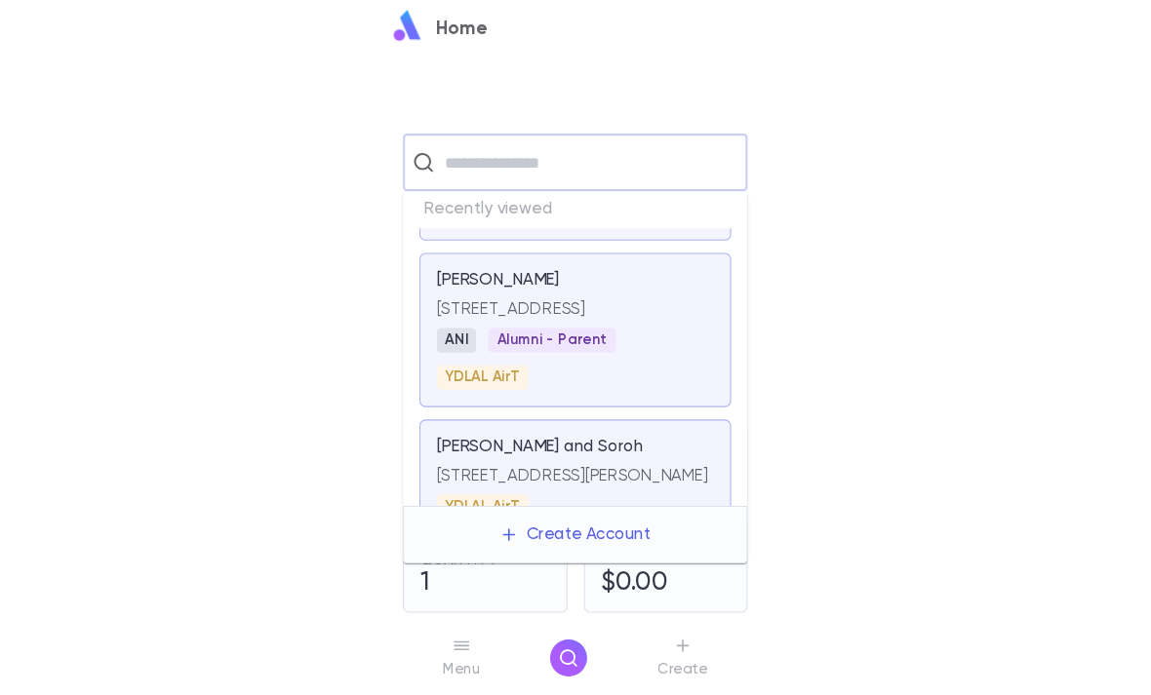
scroll to position [96, 0]
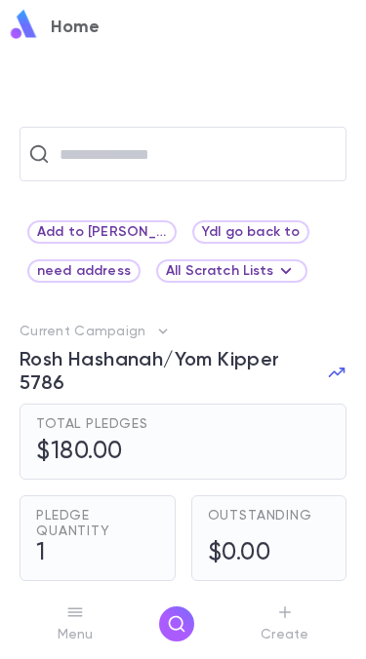
click at [305, 140] on input "text" at bounding box center [196, 154] width 284 height 37
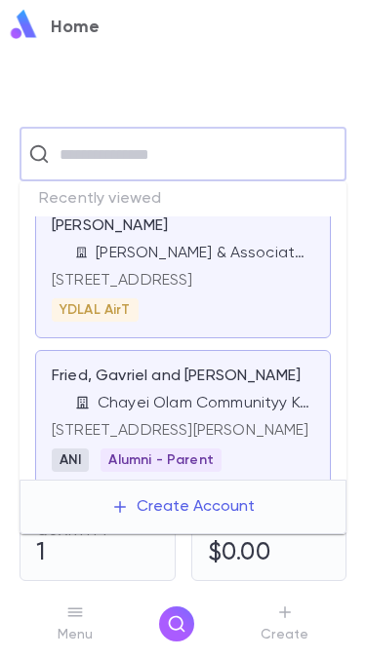
scroll to position [555, 0]
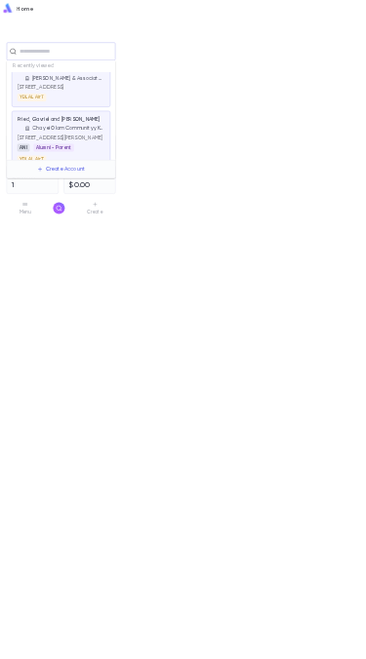
click at [196, 144] on input "text" at bounding box center [196, 154] width 284 height 37
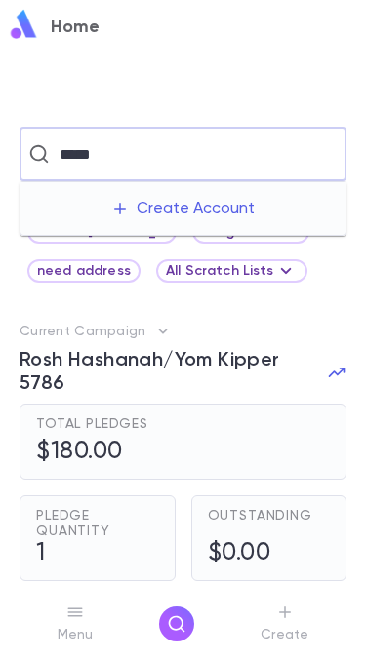
type input "******"
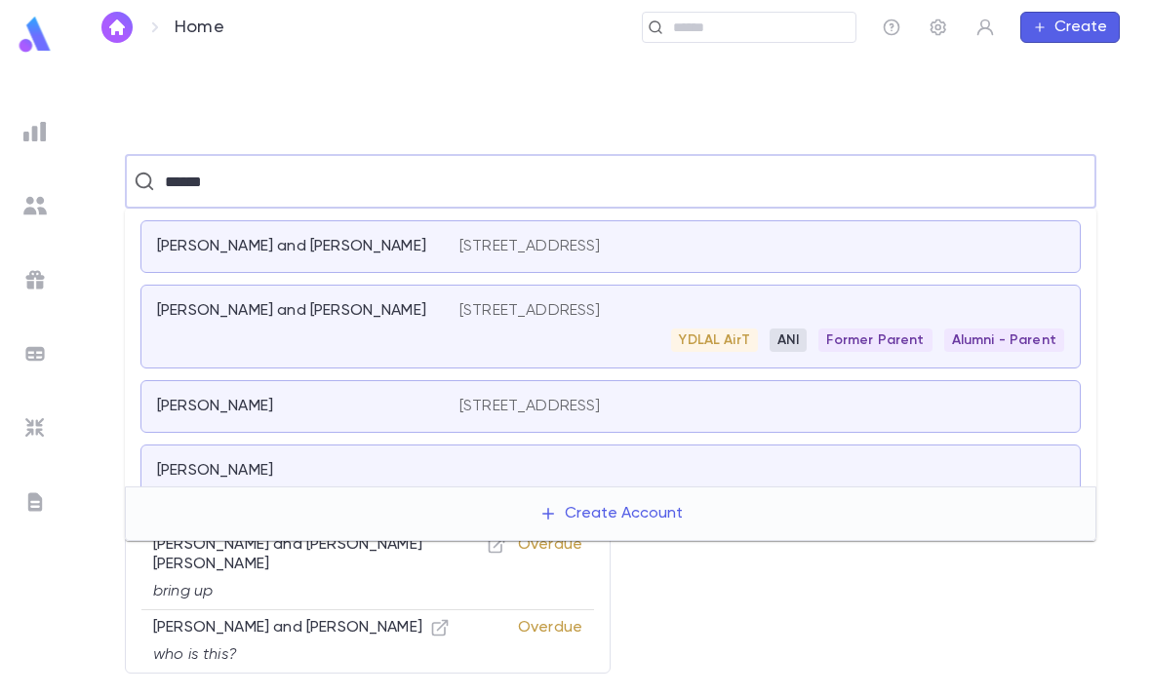
scroll to position [354, 0]
click at [365, 331] on div "YDLAL AirT ANI Former Parent Alumni - Parent" at bounding box center [761, 341] width 605 height 23
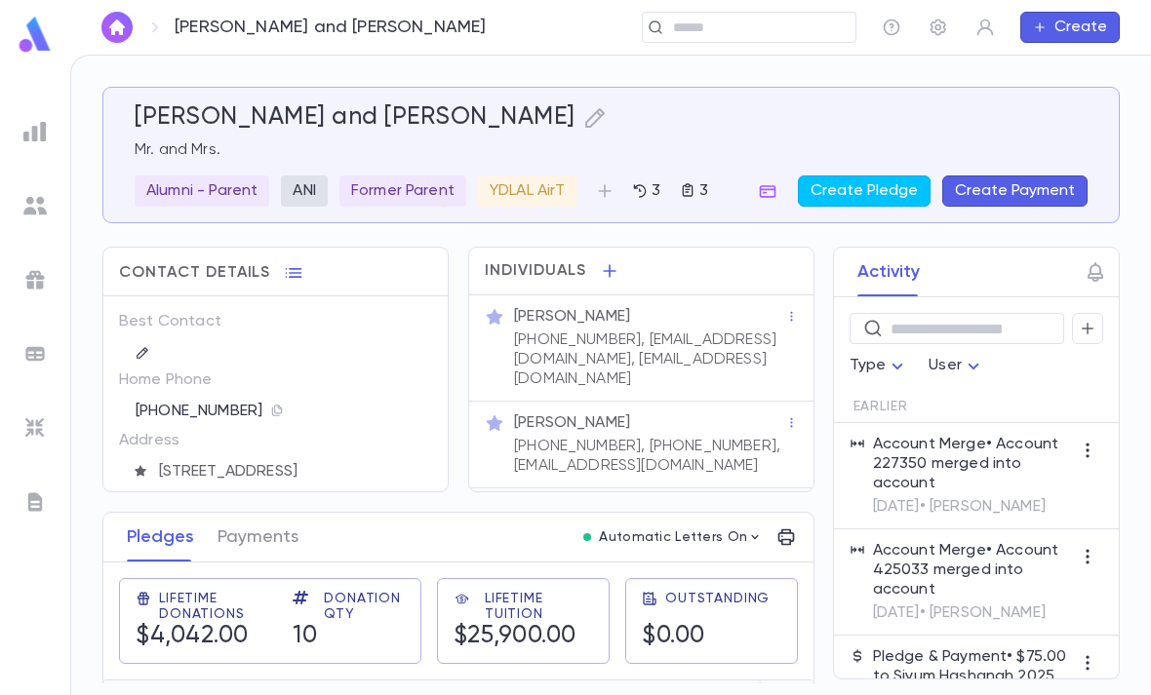
click at [171, 114] on h5 "[PERSON_NAME] and [PERSON_NAME]" at bounding box center [355, 117] width 441 height 29
click at [365, 430] on div "[PERSON_NAME]" at bounding box center [649, 423] width 271 height 20
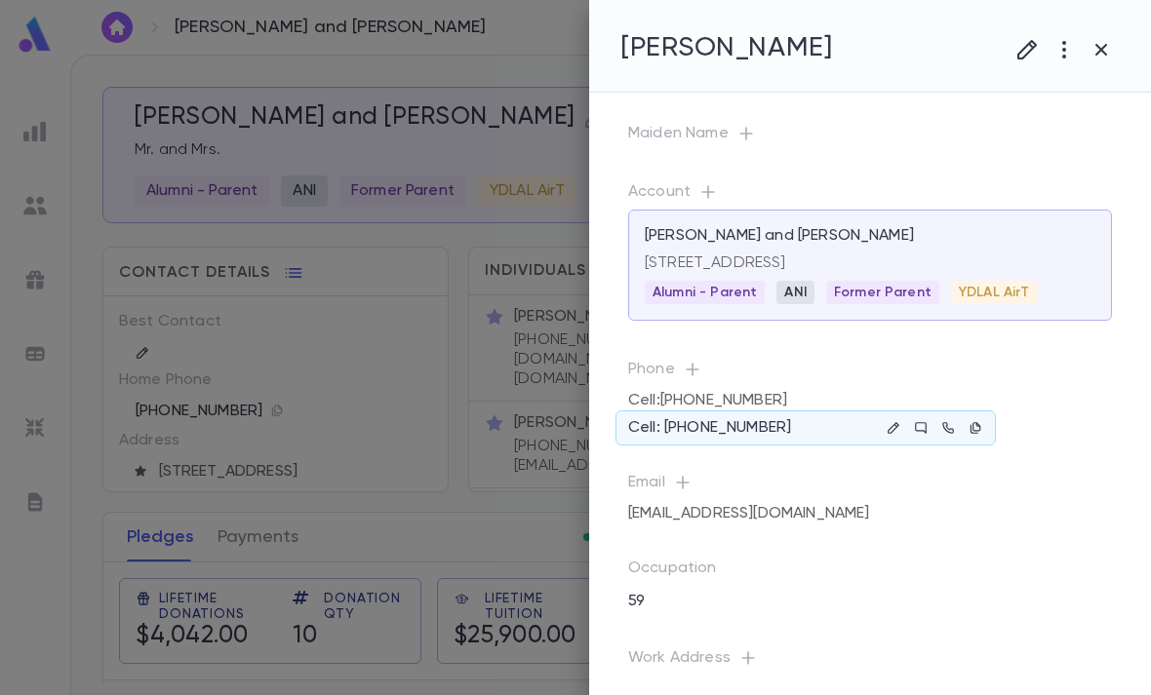
click at [365, 435] on icon "button" at bounding box center [893, 428] width 14 height 14
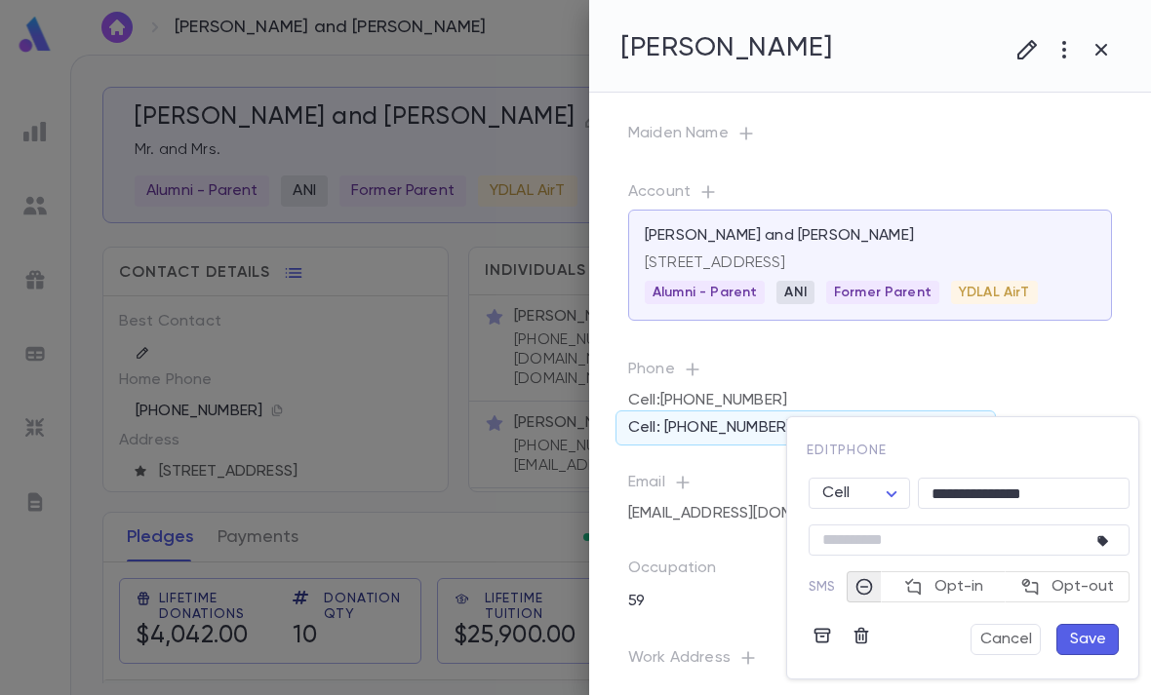
click at [365, 633] on icon "button" at bounding box center [861, 636] width 20 height 20
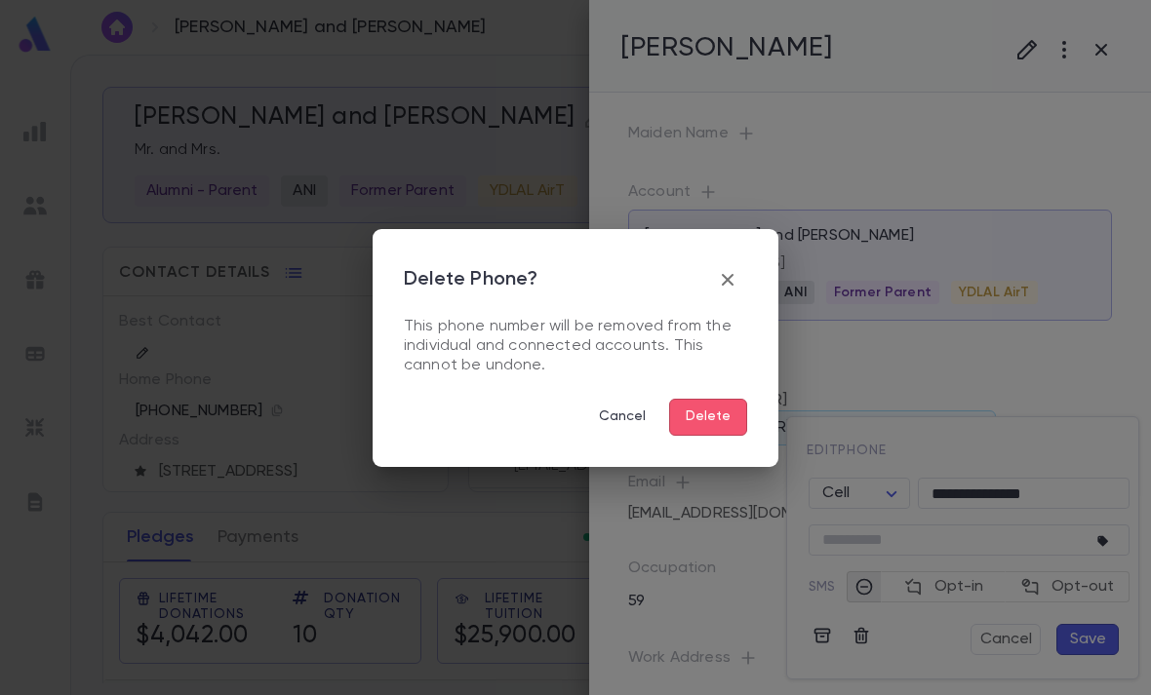
click at [365, 407] on button "Delete" at bounding box center [708, 417] width 78 height 37
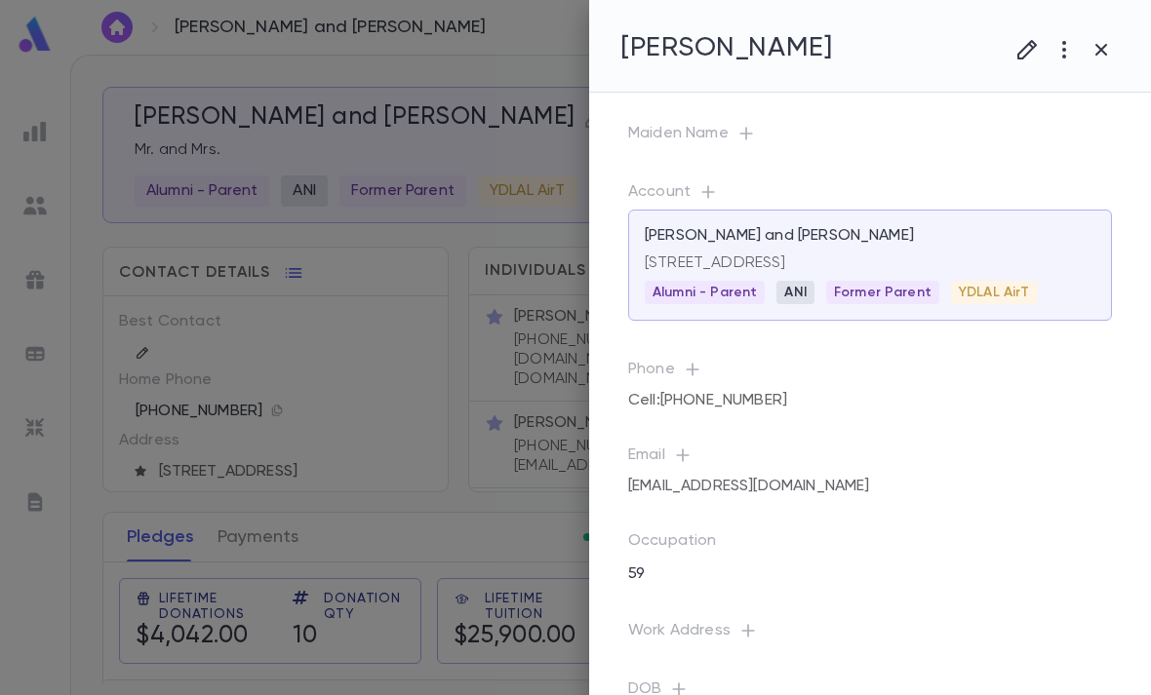
click at [365, 558] on div at bounding box center [575, 347] width 1151 height 695
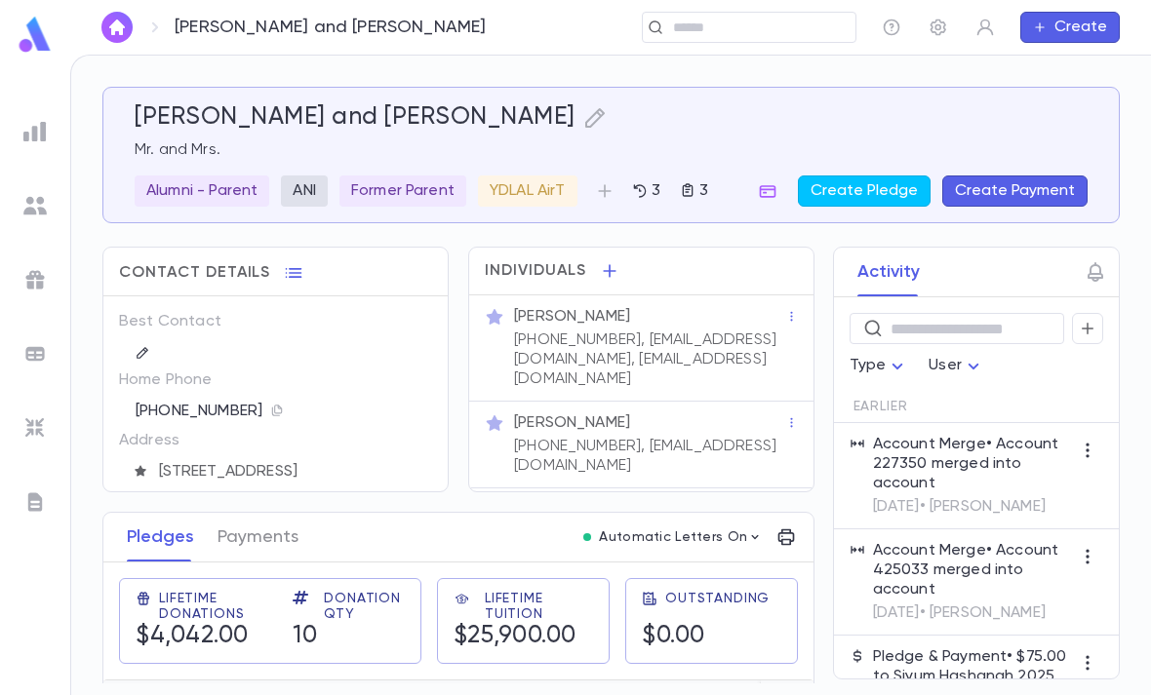
click at [3, 19] on div at bounding box center [35, 38] width 70 height 44
click at [29, 44] on img at bounding box center [35, 35] width 39 height 38
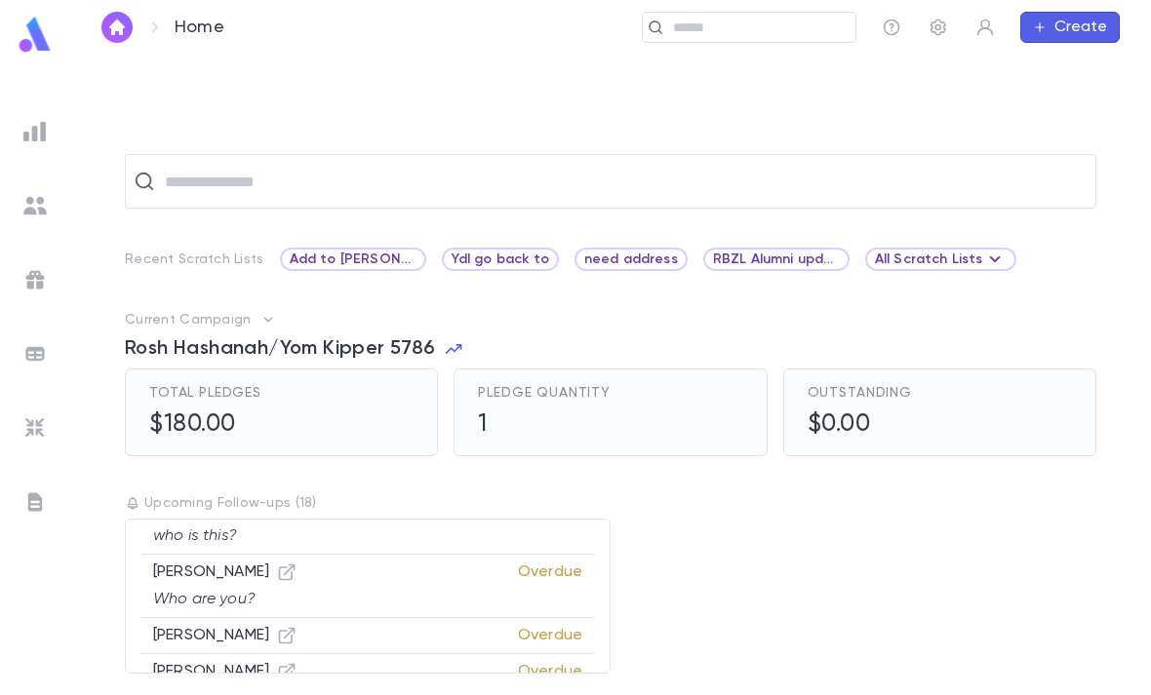
scroll to position [113, 0]
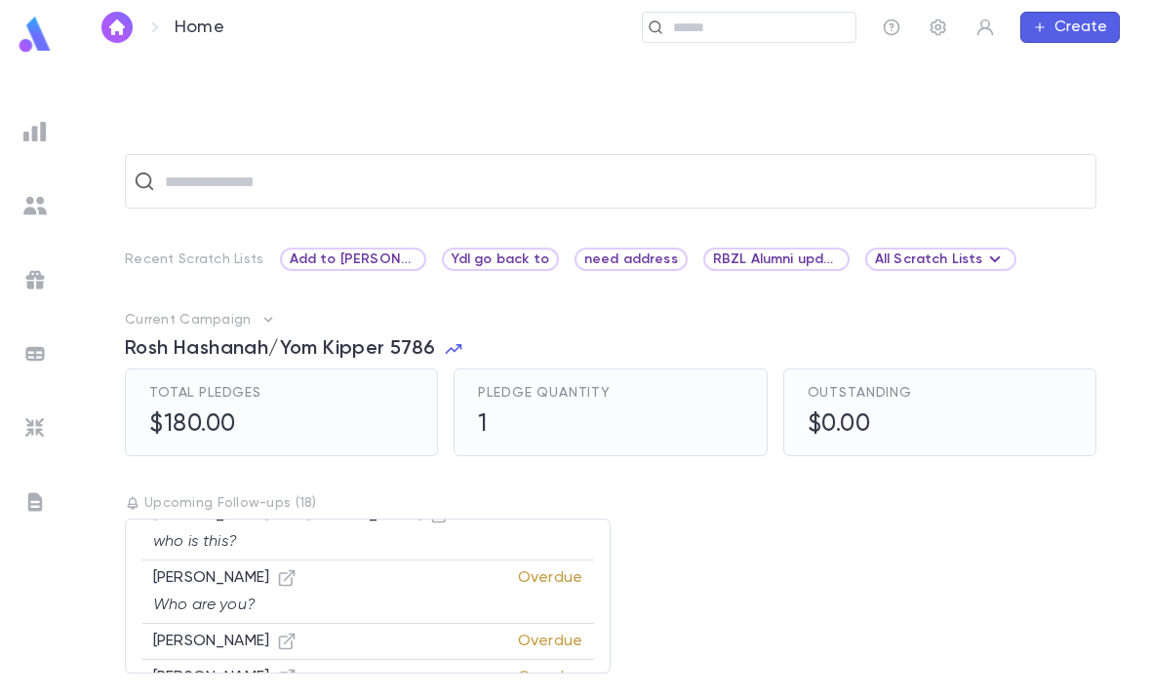
click at [365, 241] on div "​ Recent Scratch Lists Add to [PERSON_NAME] list Ydl go back to need address RB…" at bounding box center [610, 424] width 1018 height 540
click at [365, 257] on span "Ydl go back to" at bounding box center [500, 260] width 113 height 16
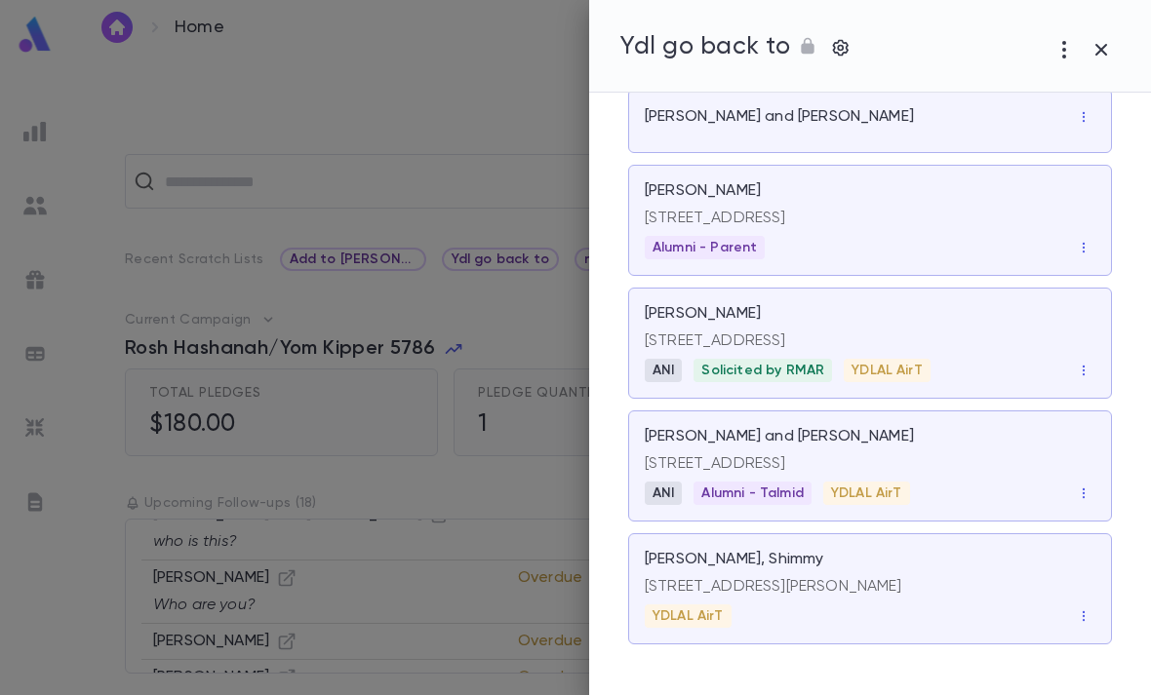
scroll to position [456, 0]
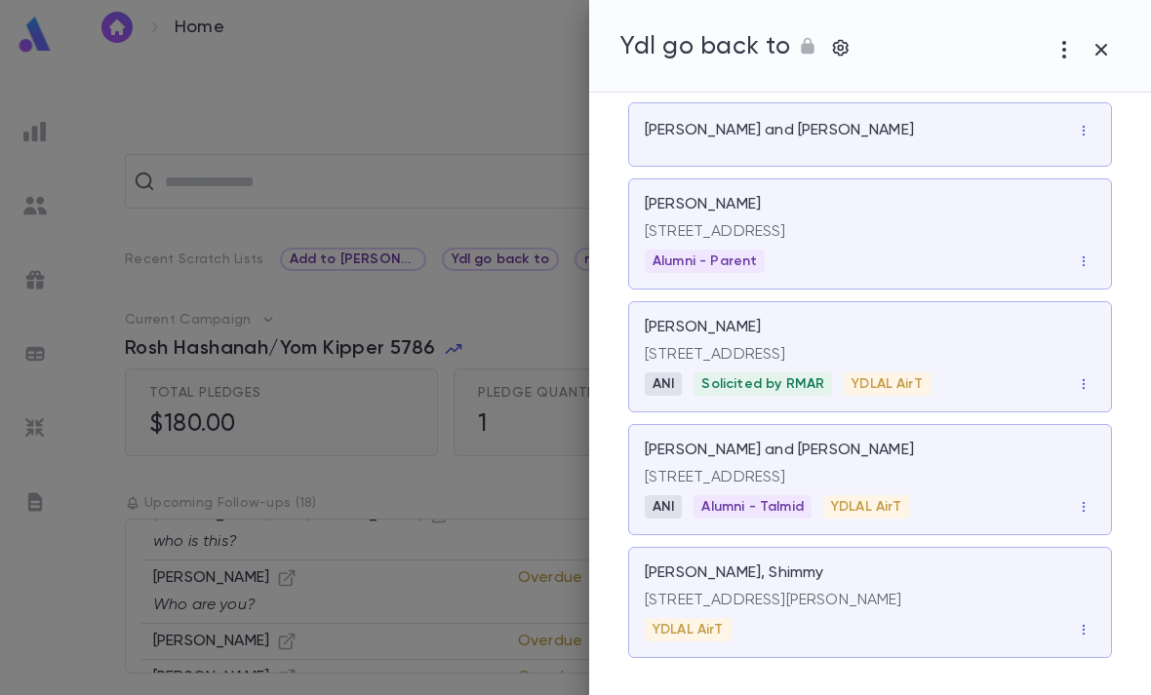
click at [365, 127] on button "button" at bounding box center [1083, 130] width 23 height 23
click at [365, 165] on li "Remove" at bounding box center [1094, 164] width 92 height 31
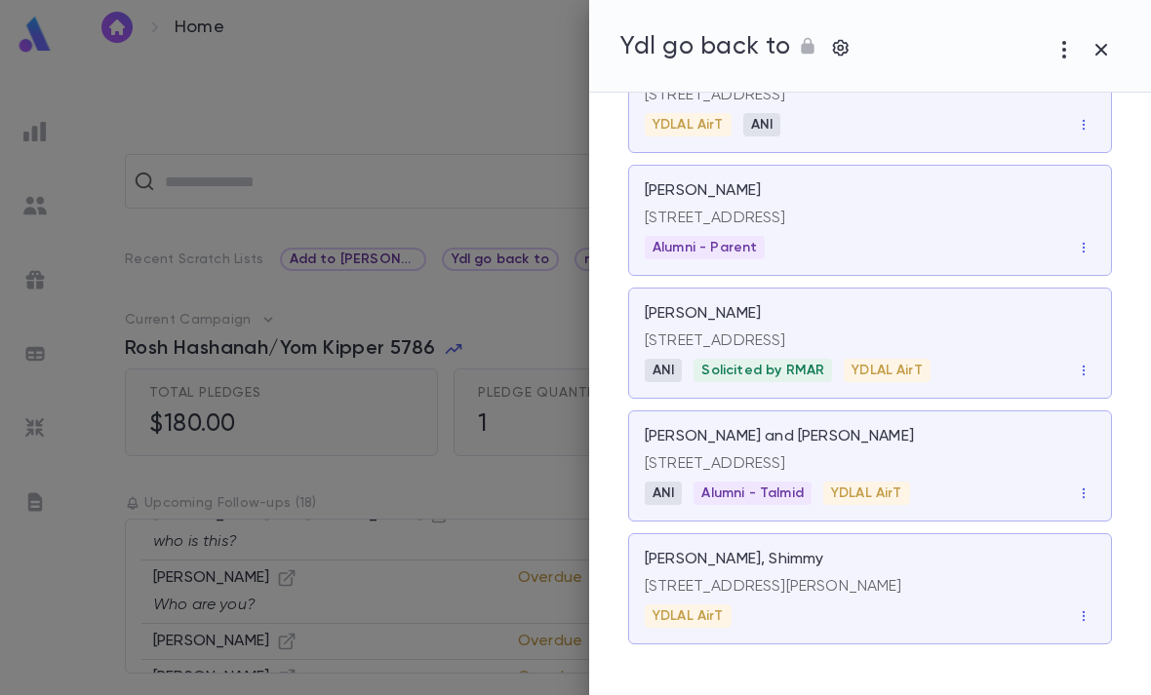
scroll to position [433, 0]
click at [365, 614] on div "YDLAL AirT" at bounding box center [870, 616] width 450 height 23
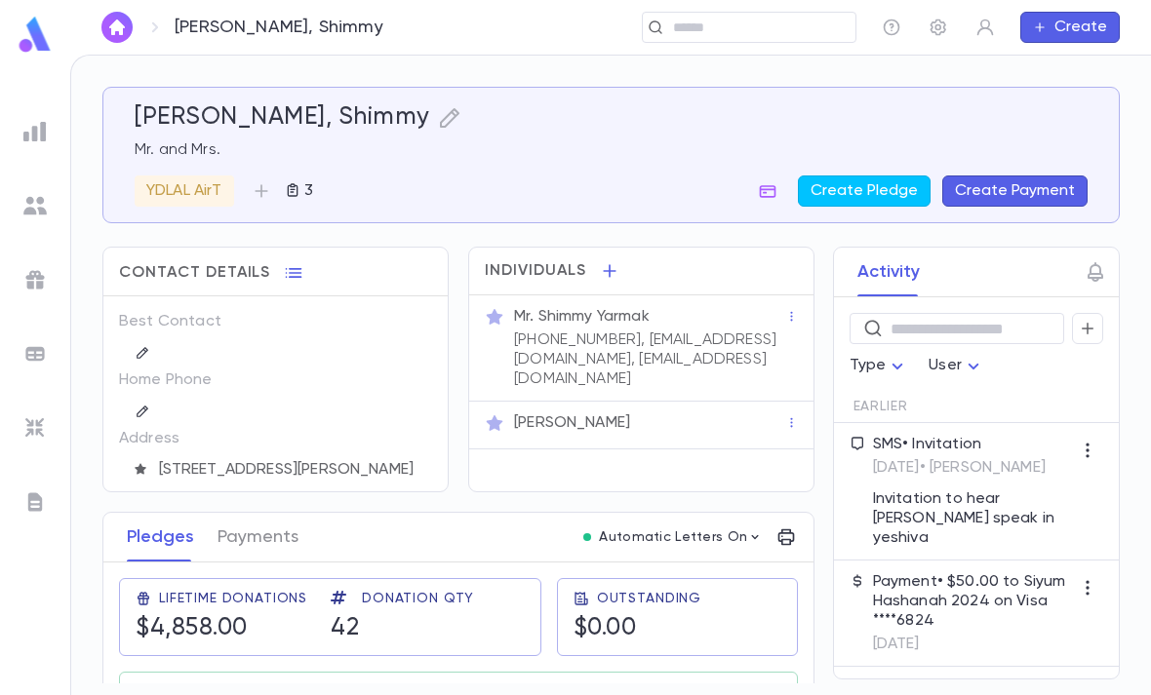
click at [833, 33] on input "text" at bounding box center [757, 28] width 180 height 19
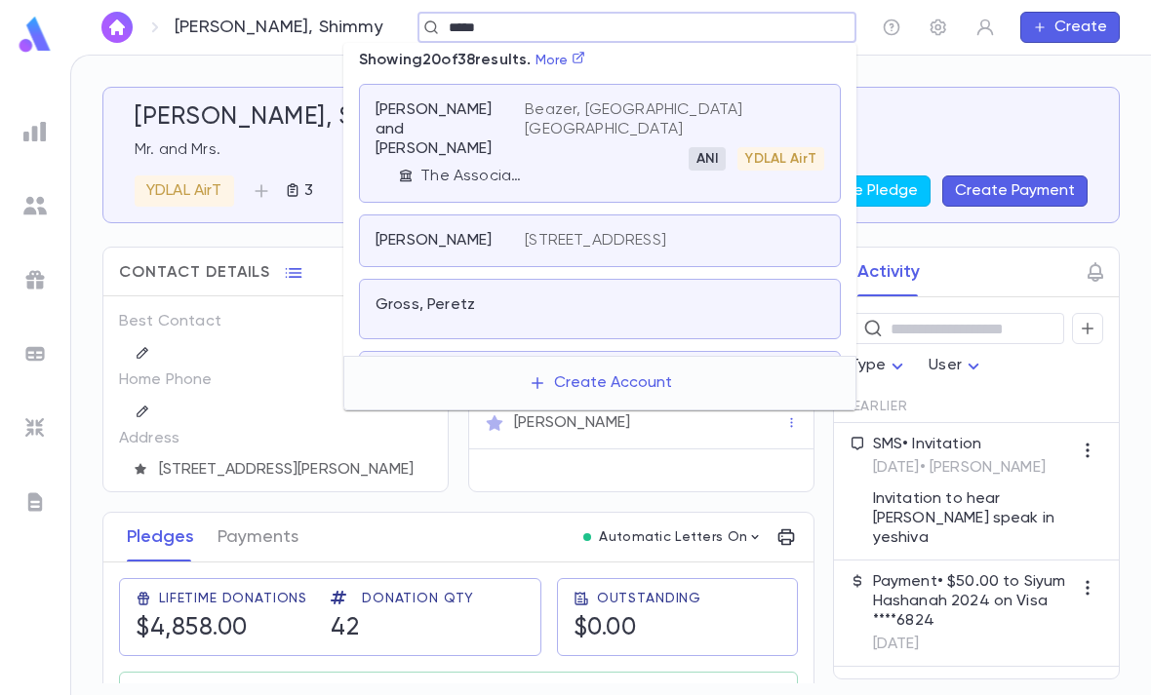
click at [552, 35] on input "*****" at bounding box center [630, 28] width 375 height 19
click at [568, 55] on link "More" at bounding box center [560, 61] width 51 height 14
type input "*****"
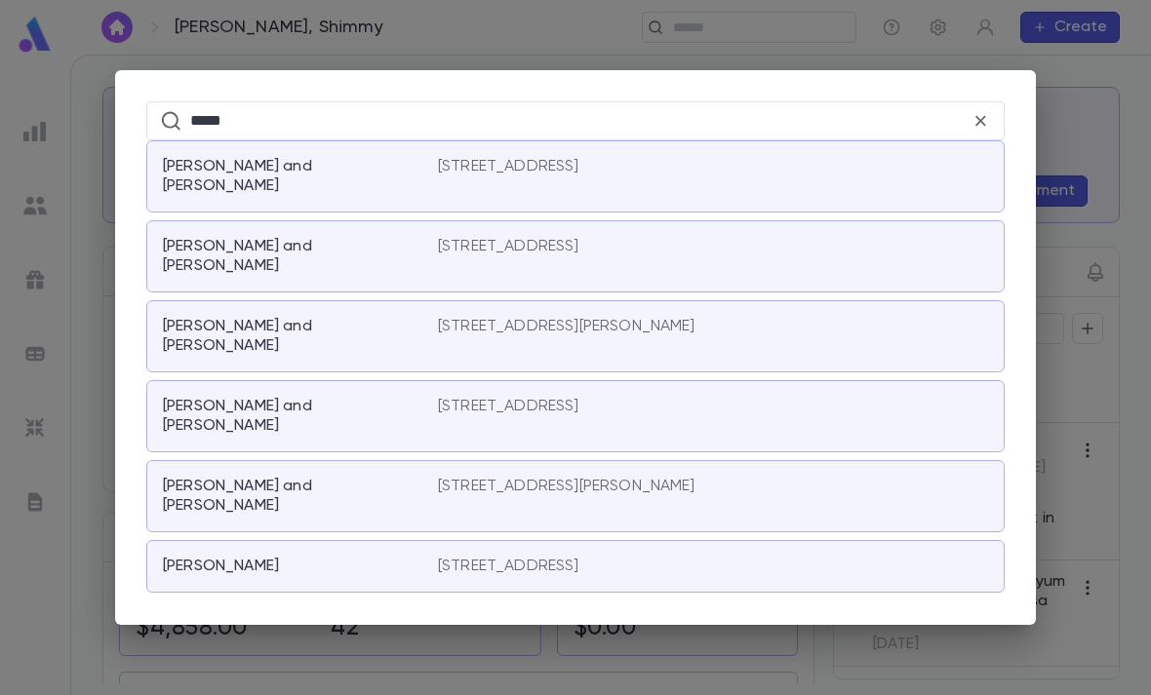
scroll to position [605, 0]
click at [579, 397] on p "[STREET_ADDRESS]" at bounding box center [508, 407] width 141 height 20
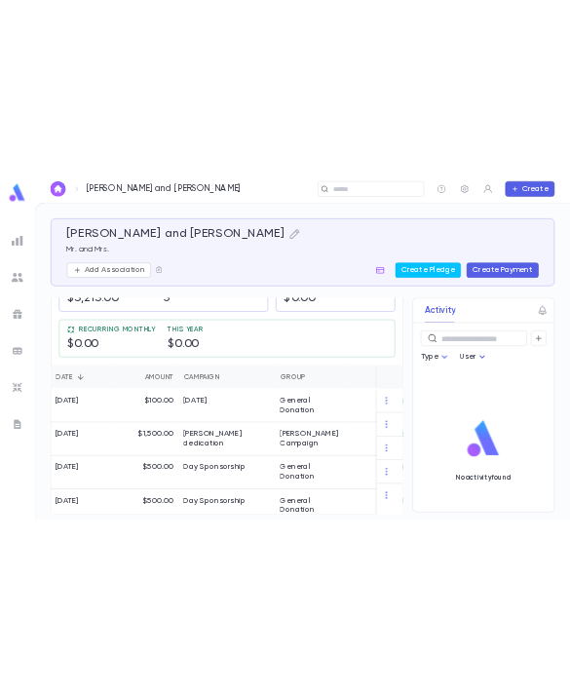
scroll to position [67, 0]
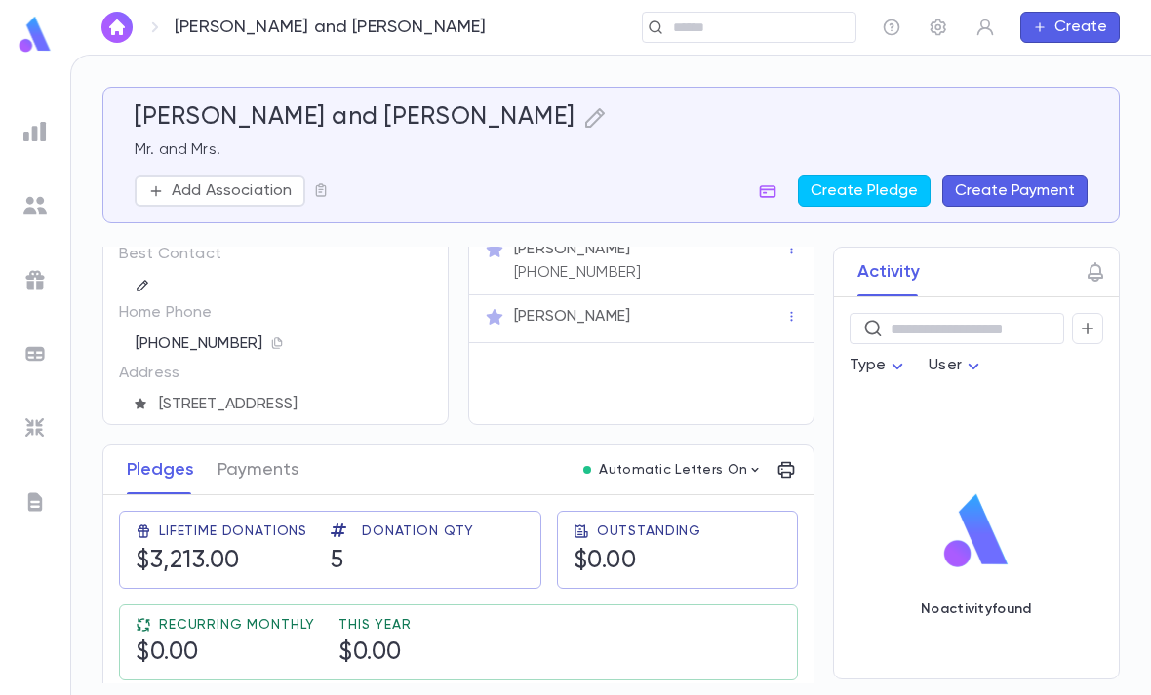
click at [734, 20] on input "text" at bounding box center [757, 28] width 180 height 19
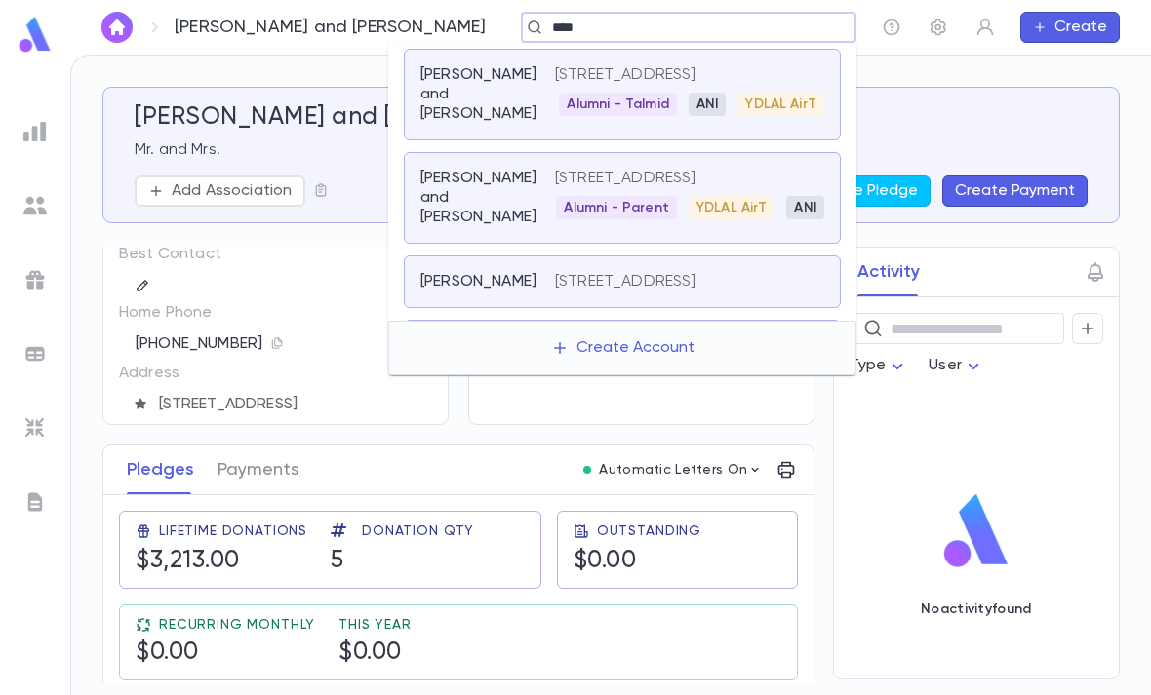
type input "****"
click at [474, 224] on div "Kahn, Chaim and Esther" at bounding box center [487, 198] width 135 height 59
